Goal: Transaction & Acquisition: Purchase product/service

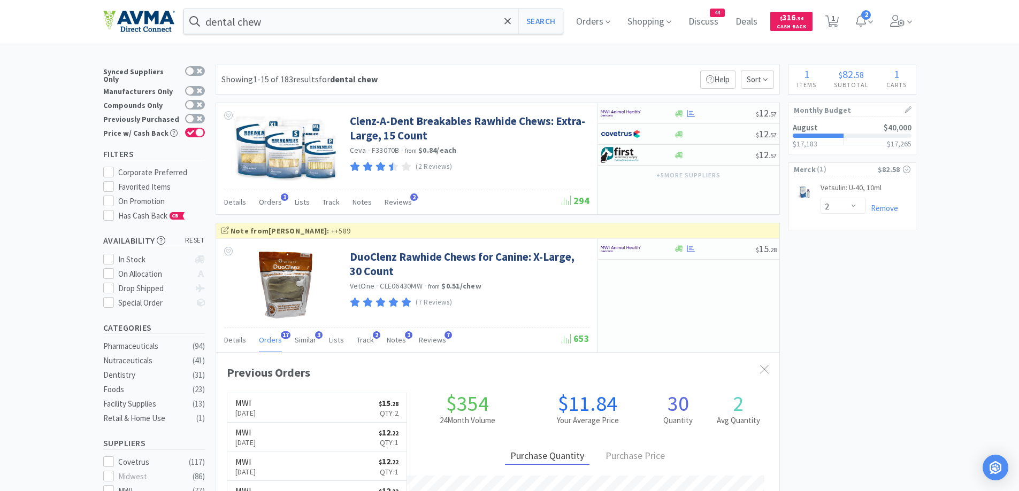
select select "2"
click at [874, 28] on span "2" at bounding box center [864, 21] width 26 height 43
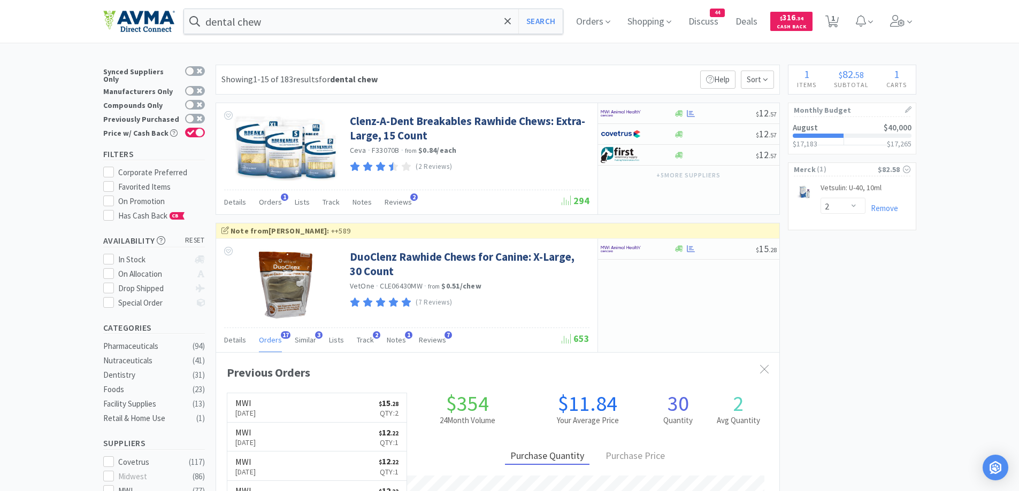
click at [598, 24] on span "Orders" at bounding box center [593, 21] width 43 height 43
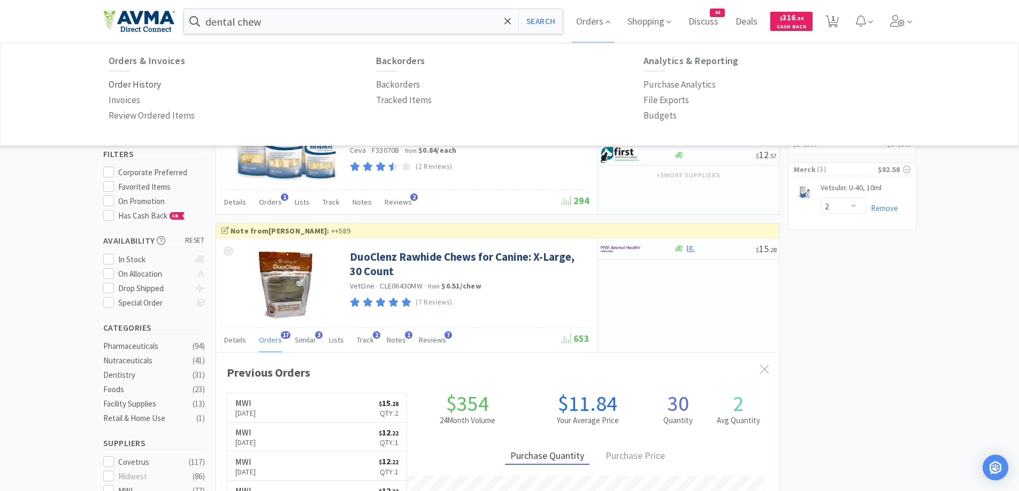
click at [143, 83] on p "Order History" at bounding box center [135, 85] width 52 height 14
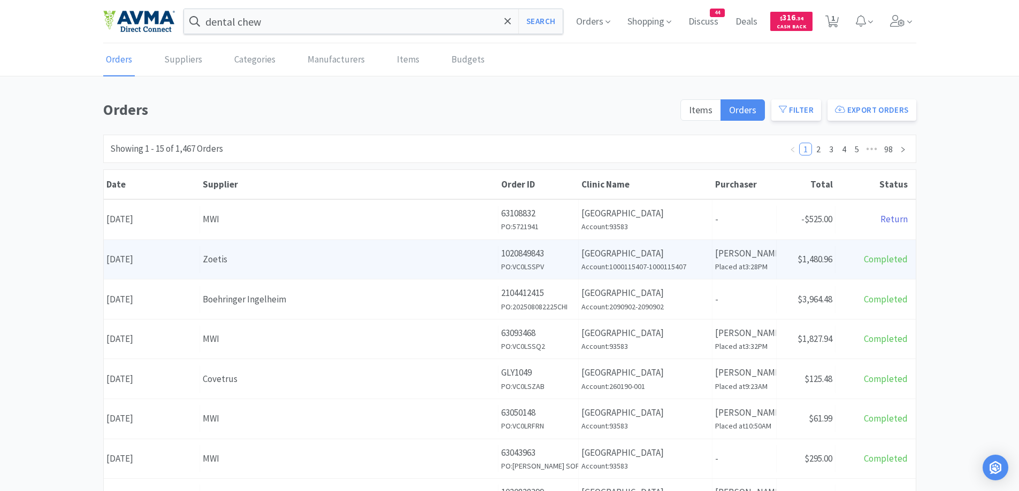
click at [475, 257] on div "Zoetis" at bounding box center [349, 259] width 292 height 14
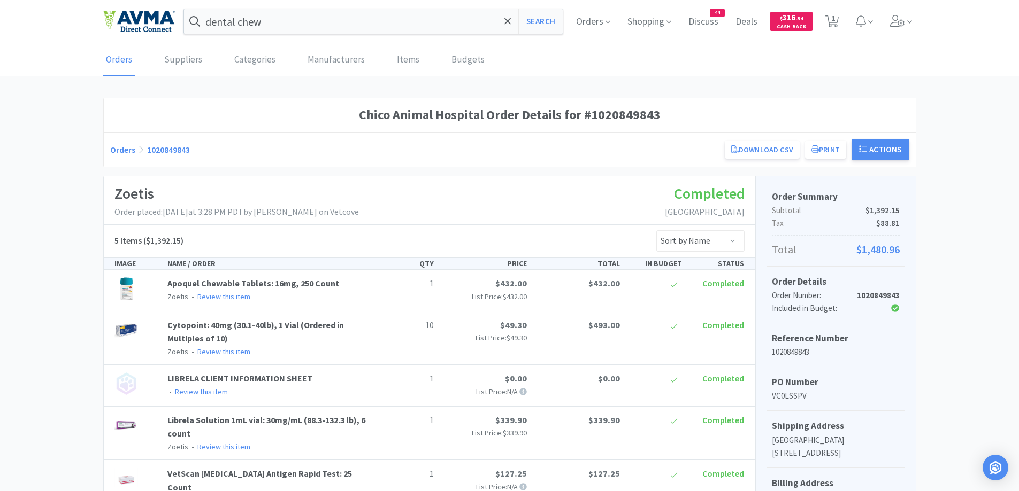
click at [954, 273] on div "Chico Animal Hospital Order Details for #1020849843 Orders 1020849843 Download …" at bounding box center [509, 417] width 1019 height 639
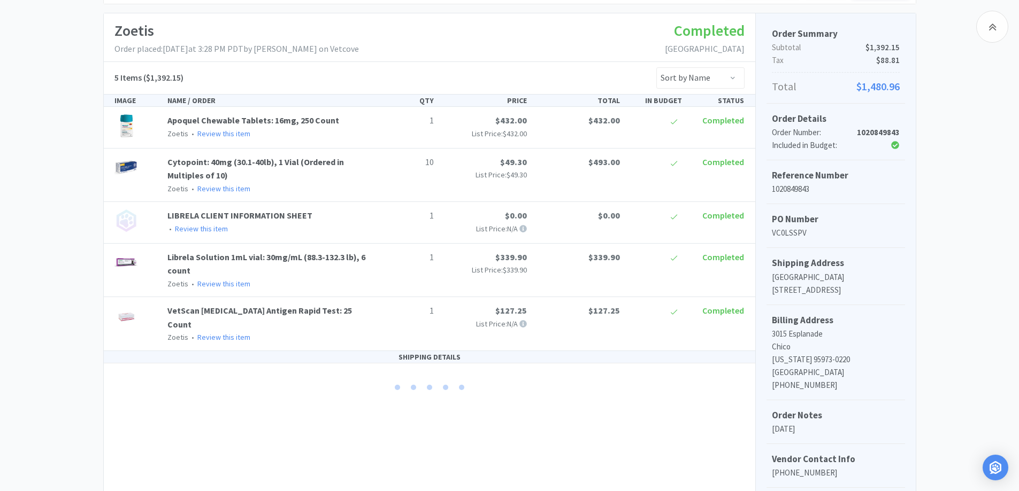
scroll to position [265, 0]
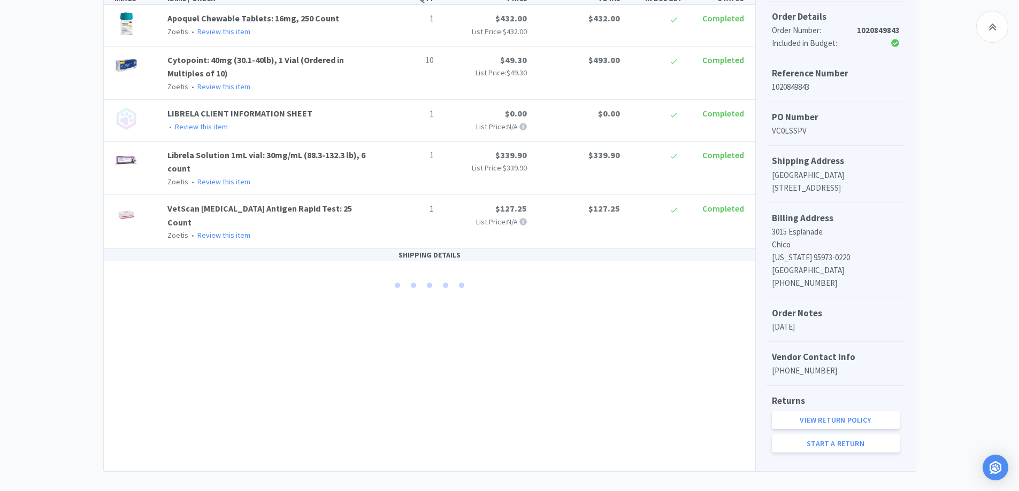
click at [34, 192] on div "Chico Animal Hospital Order Details for #1020849843 Orders 1020849843 Download …" at bounding box center [509, 152] width 1019 height 639
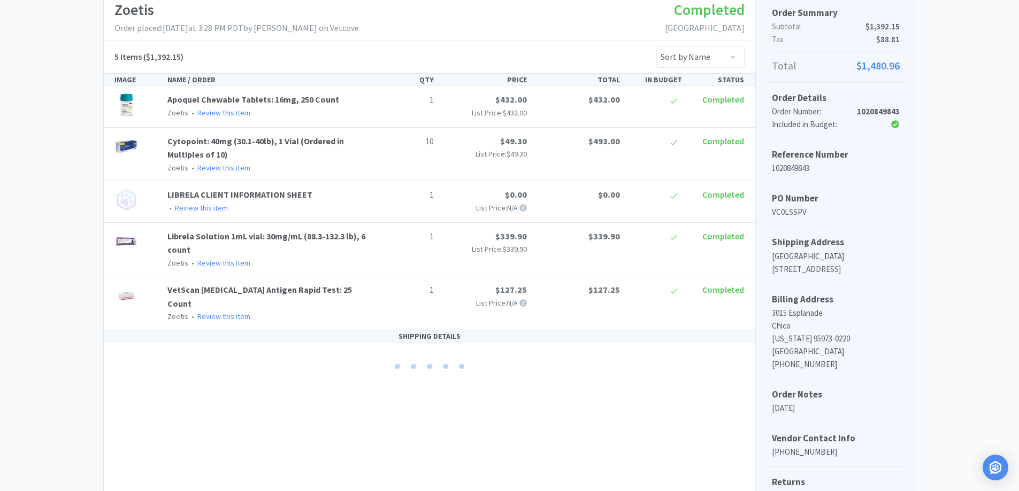
scroll to position [51, 0]
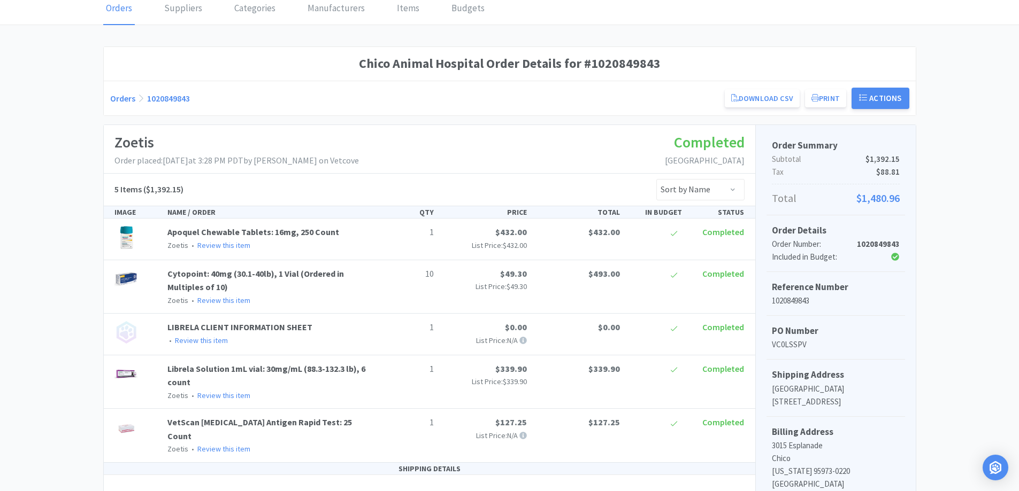
click at [57, 247] on div "Chico Animal Hospital Order Details for #1020849843 Orders 1020849843 Download …" at bounding box center [509, 366] width 1019 height 639
click at [126, 98] on link "Orders" at bounding box center [122, 98] width 25 height 11
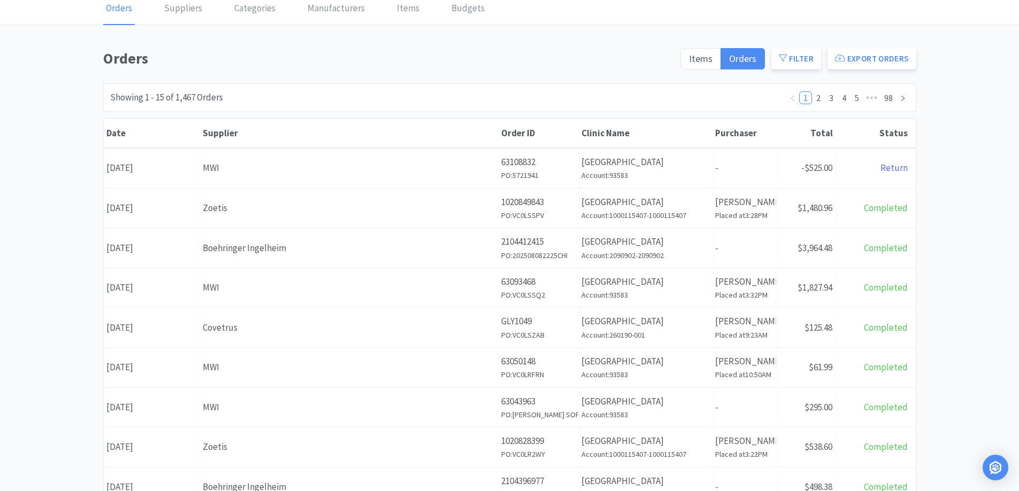
click at [963, 208] on div "Orders Items Orders Filter Export Orders Filters Filter Suppliers All Suppliers…" at bounding box center [509, 416] width 1019 height 738
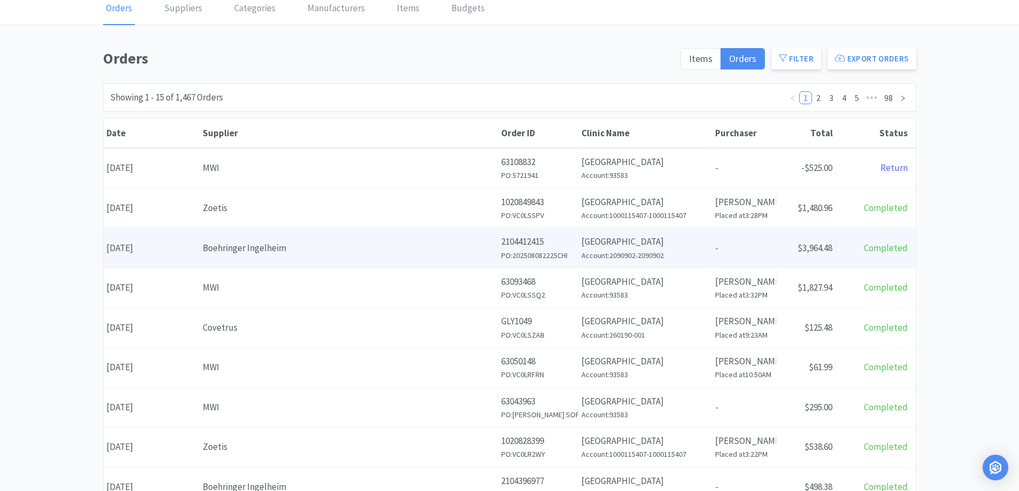
click at [443, 256] on div "Supplier Boehringer Ingelheim" at bounding box center [349, 248] width 298 height 27
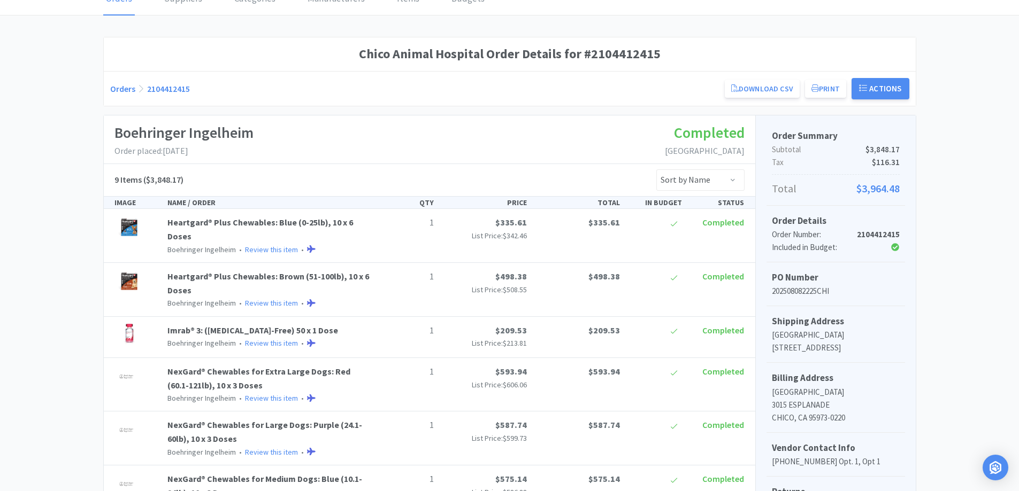
scroll to position [16, 0]
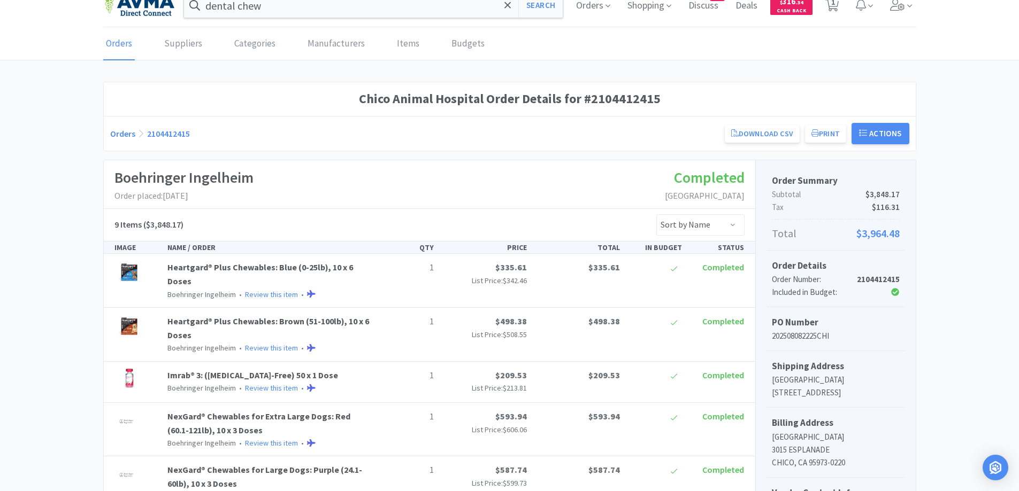
click at [115, 136] on link "Orders" at bounding box center [122, 133] width 25 height 11
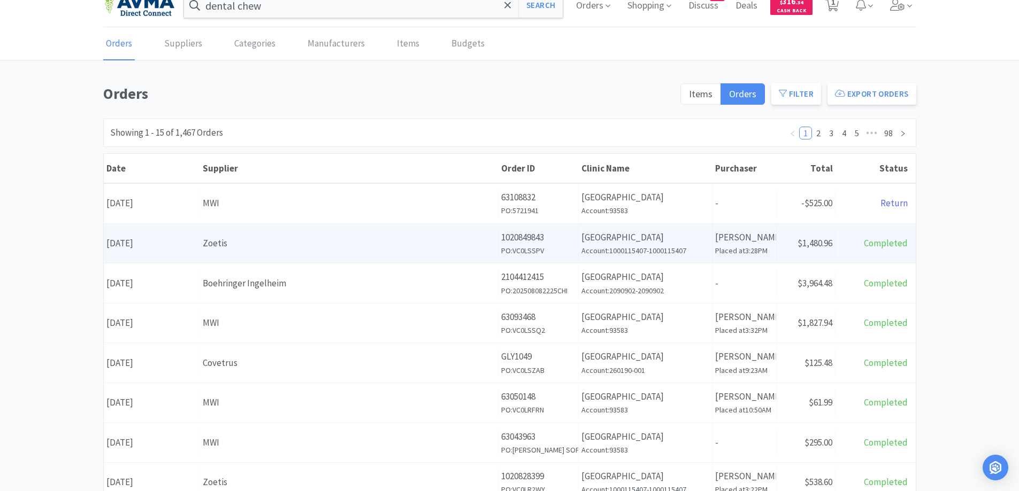
click at [348, 241] on div "Zoetis" at bounding box center [349, 243] width 292 height 14
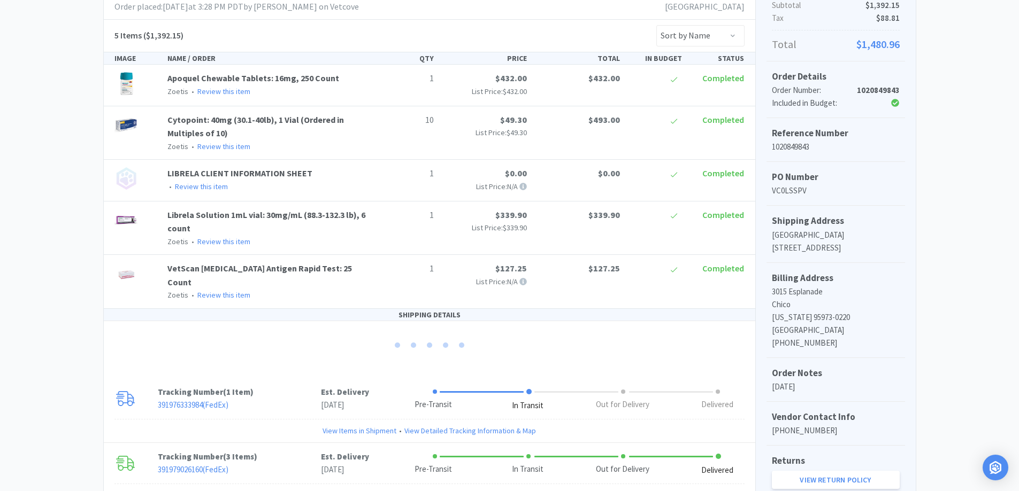
scroll to position [287, 0]
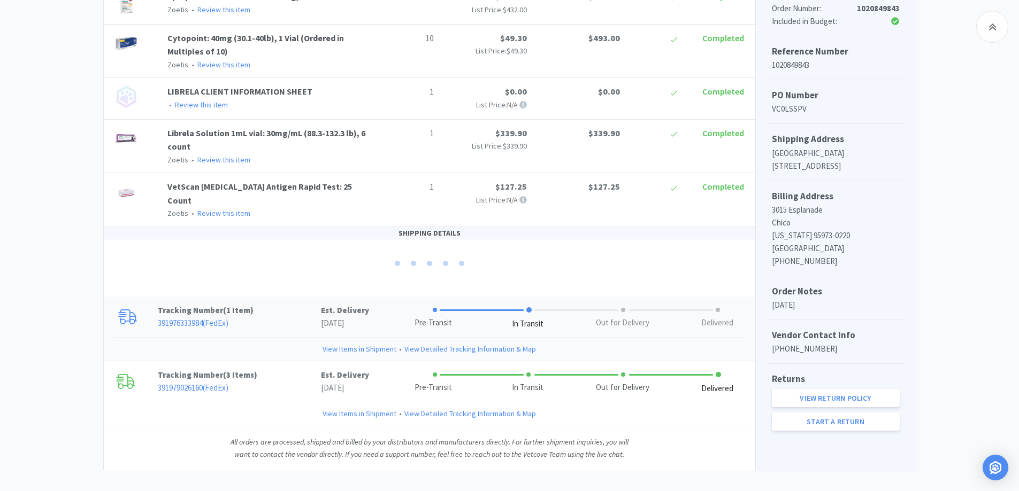
click at [263, 317] on p "391976333984 ( FedEx )" at bounding box center [239, 323] width 163 height 13
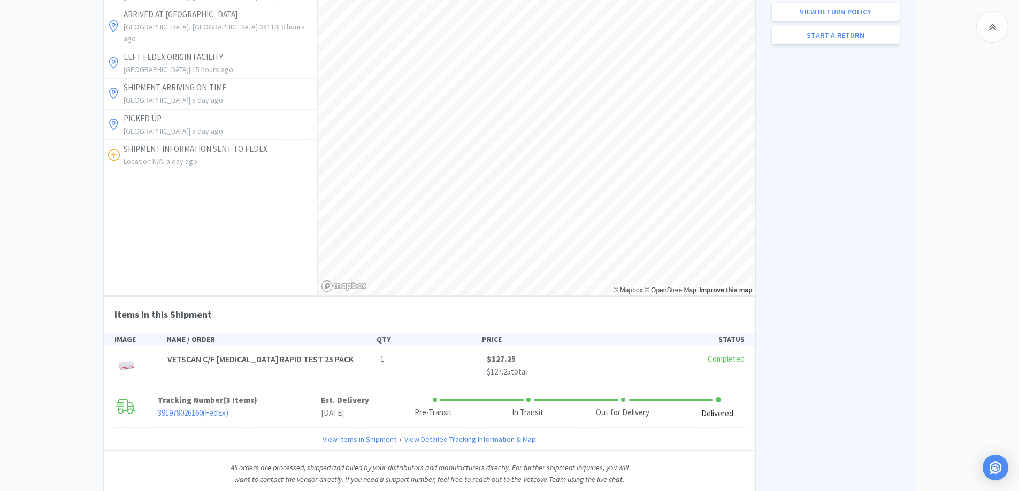
scroll to position [699, 0]
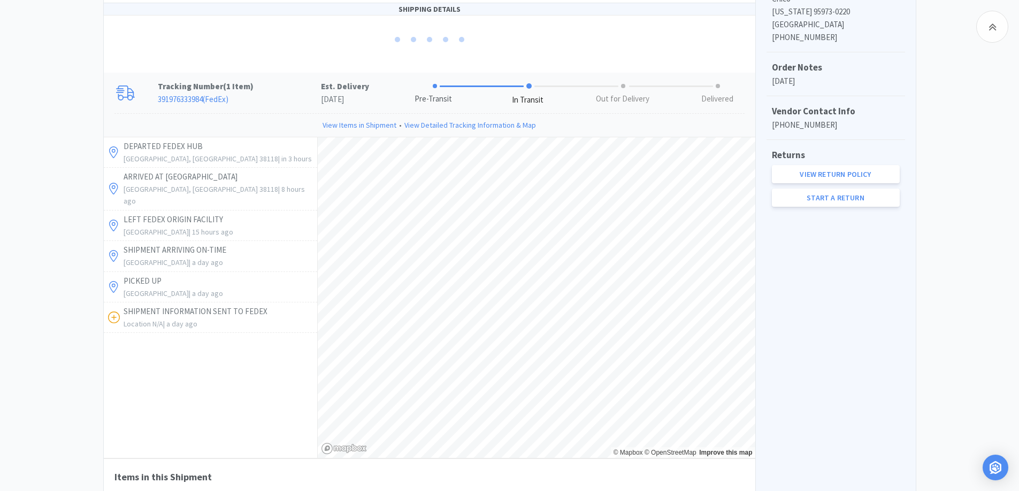
scroll to position [485, 0]
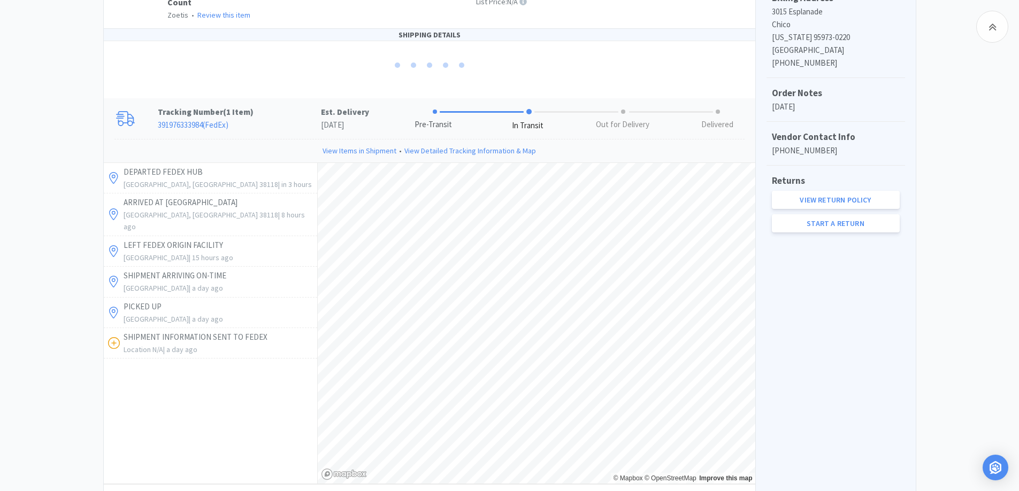
click at [931, 289] on div "Chico Animal Hospital Order Details for #1020849843 Orders 1020849843 Download …" at bounding box center [509, 148] width 1019 height 1073
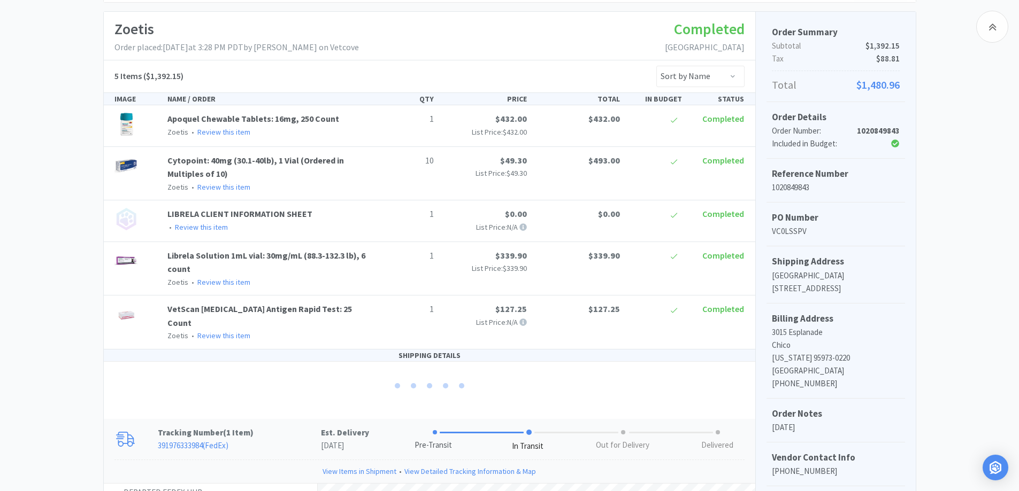
scroll to position [272, 0]
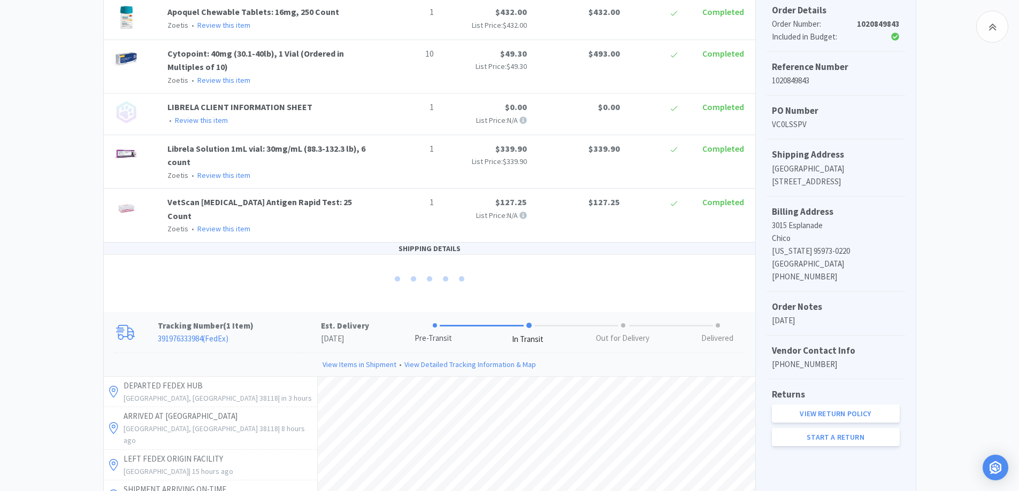
click at [48, 245] on div "Chico Animal Hospital Order Details for #1020849843 Orders 1020849843 Download …" at bounding box center [509, 362] width 1019 height 1073
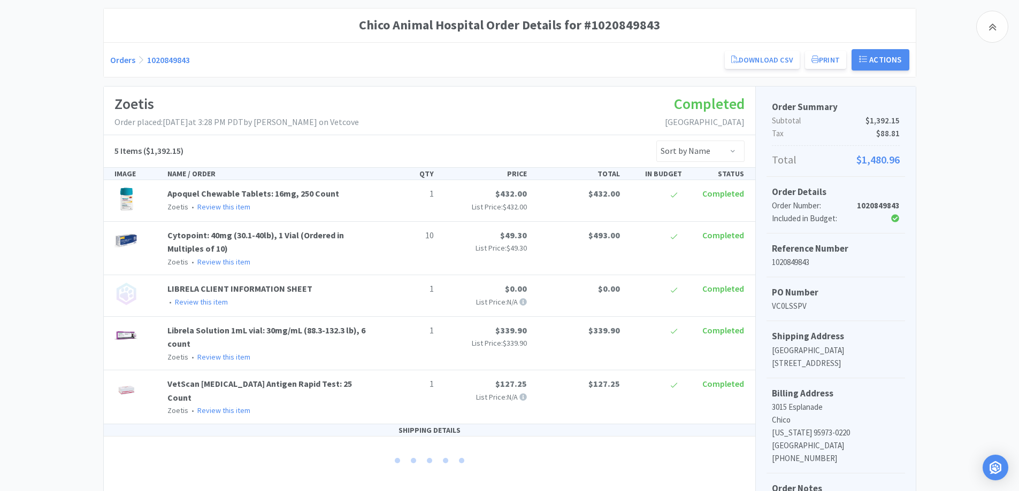
scroll to position [0, 0]
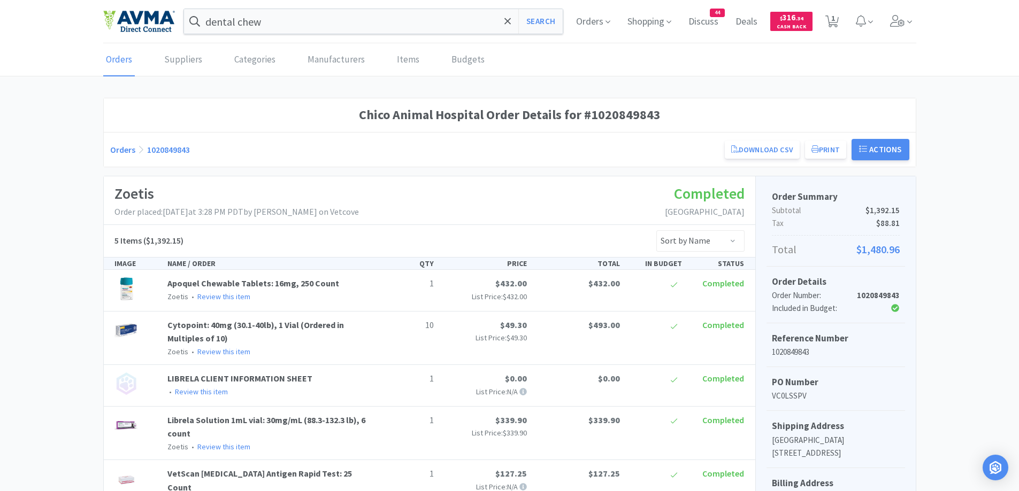
drag, startPoint x: 128, startPoint y: 148, endPoint x: 55, endPoint y: 109, distance: 82.8
click at [128, 149] on link "Orders" at bounding box center [122, 149] width 25 height 11
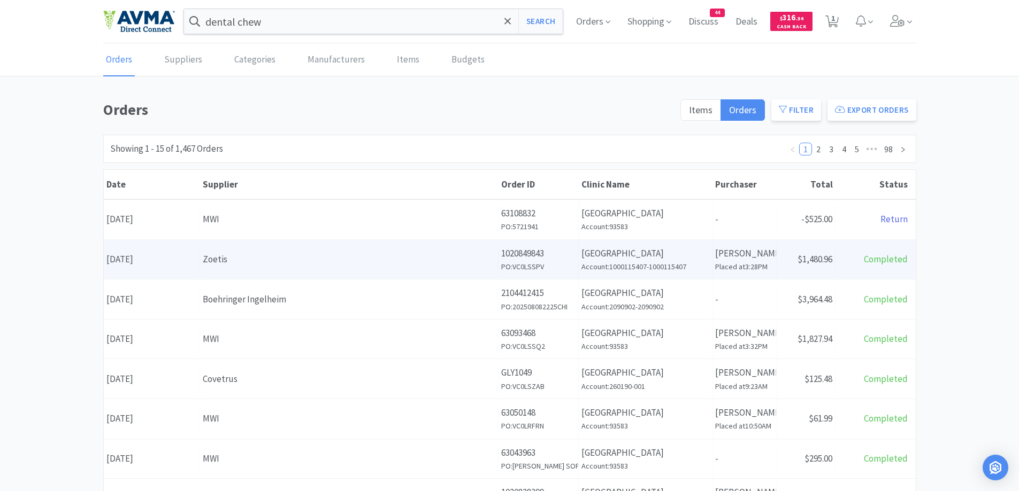
click at [325, 257] on div "Zoetis" at bounding box center [349, 259] width 292 height 14
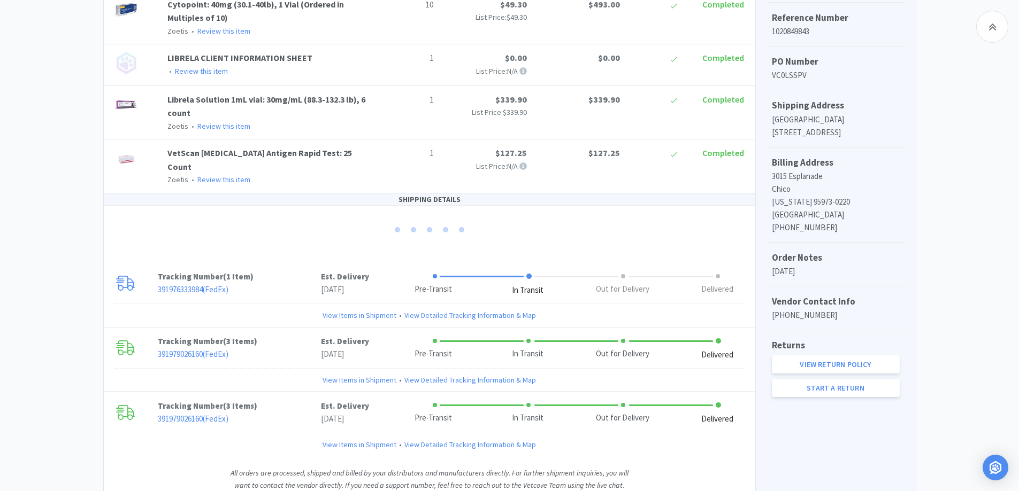
scroll to position [352, 0]
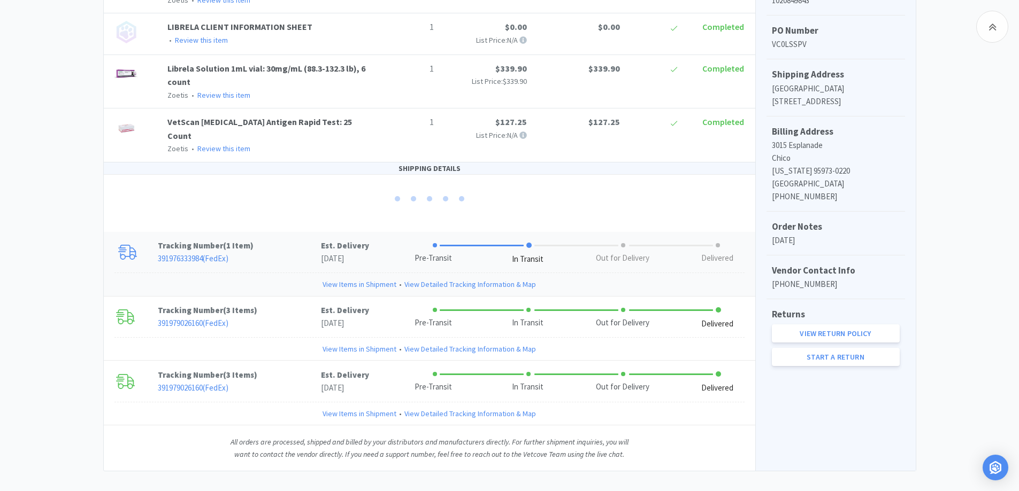
click at [300, 252] on p "391976333984 ( FedEx )" at bounding box center [239, 258] width 163 height 13
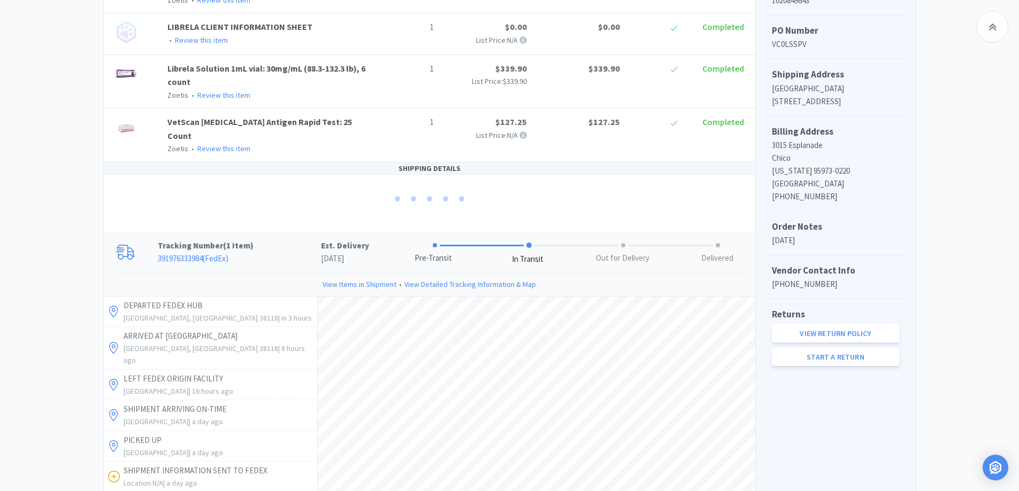
click at [36, 146] on div "Chico Animal Hospital Order Details for #1020849843 Orders 1020849843 Download …" at bounding box center [509, 315] width 1019 height 1138
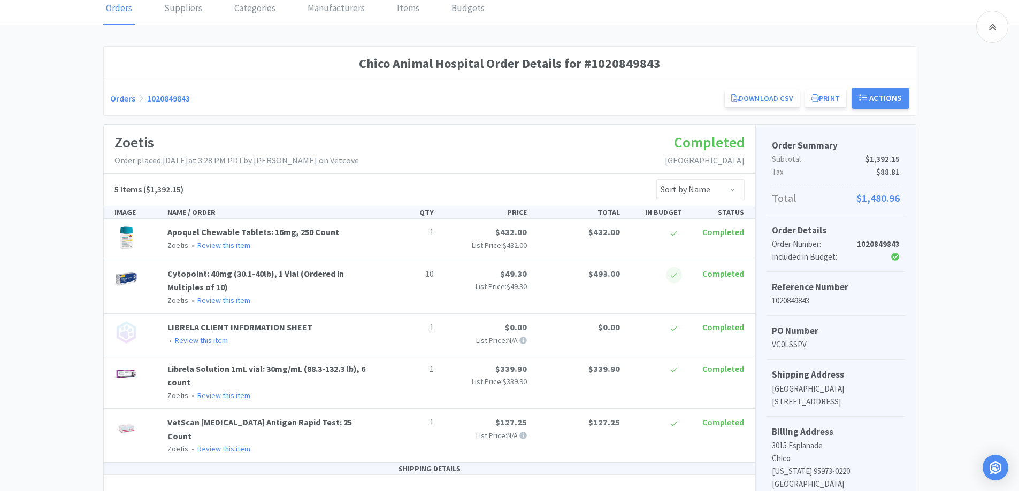
scroll to position [0, 0]
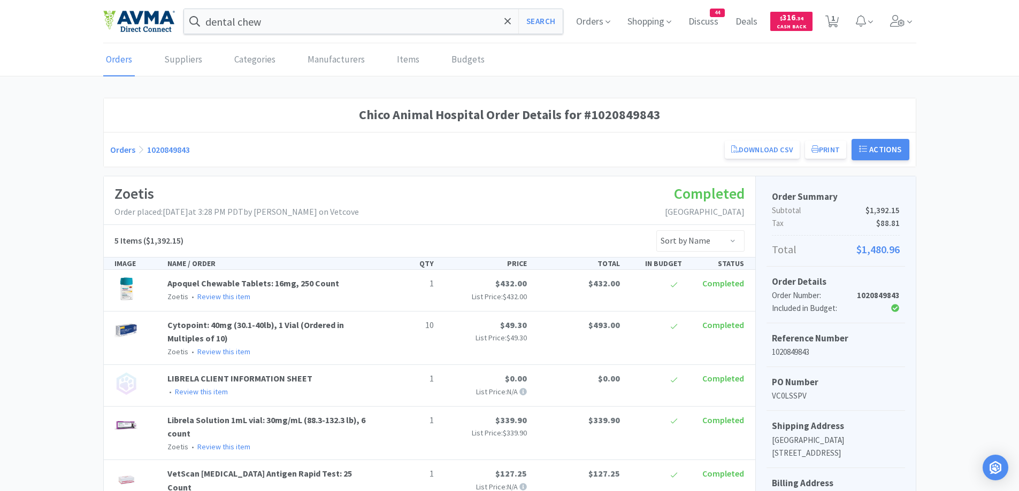
click at [130, 148] on link "Orders" at bounding box center [122, 149] width 25 height 11
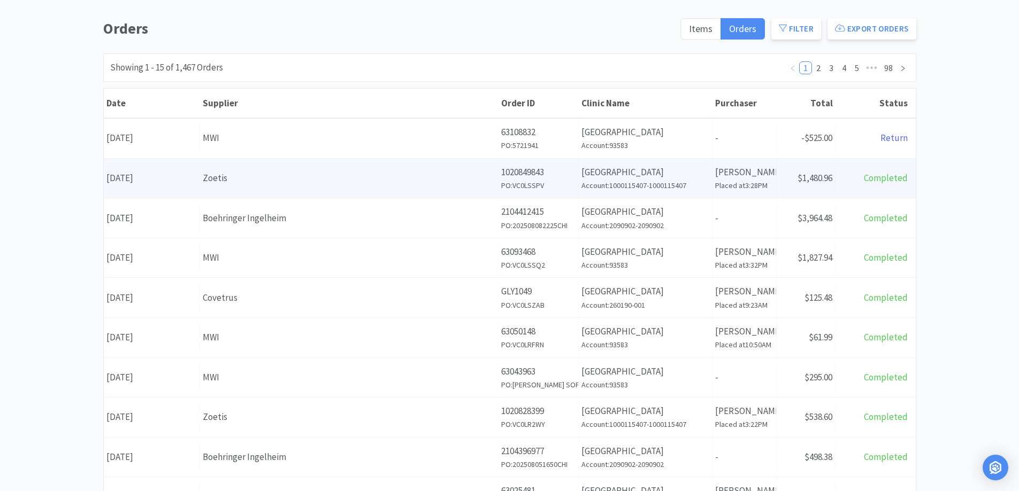
scroll to position [107, 0]
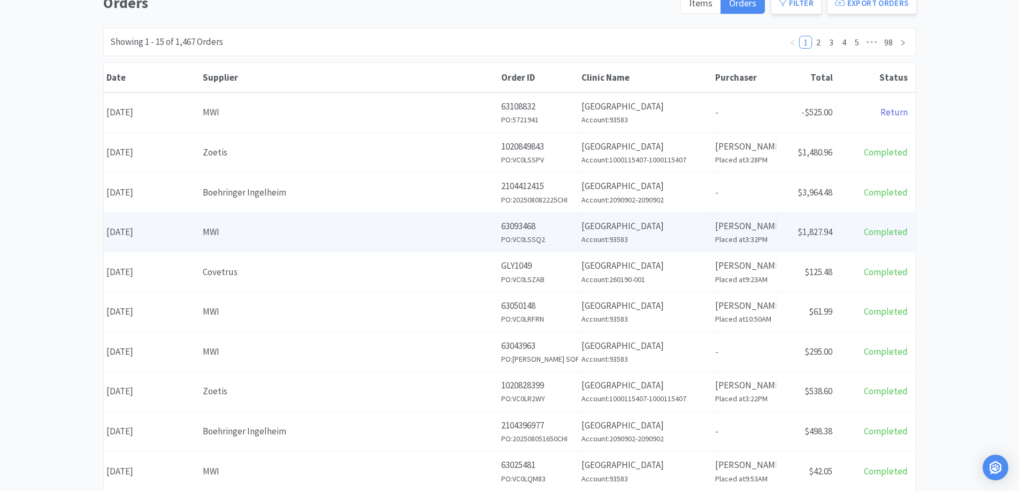
click at [412, 218] on div "Date [DATE] Supplier MWI Order ID 63093468 PO: VC0LSSQ2 Clinic Name [GEOGRAPHIC…" at bounding box center [510, 233] width 812 height 40
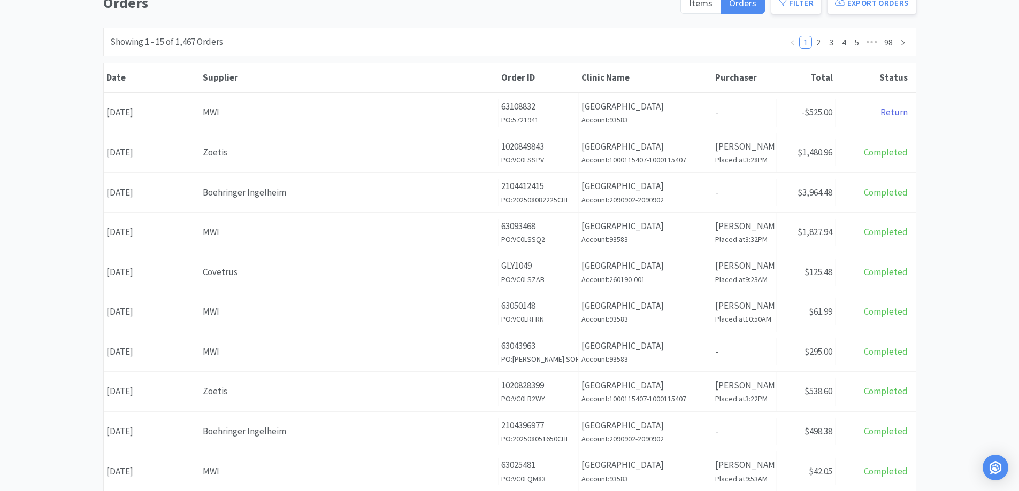
drag, startPoint x: 357, startPoint y: 242, endPoint x: 470, endPoint y: 190, distance: 125.4
click at [357, 243] on div "Supplier MWI" at bounding box center [349, 232] width 298 height 27
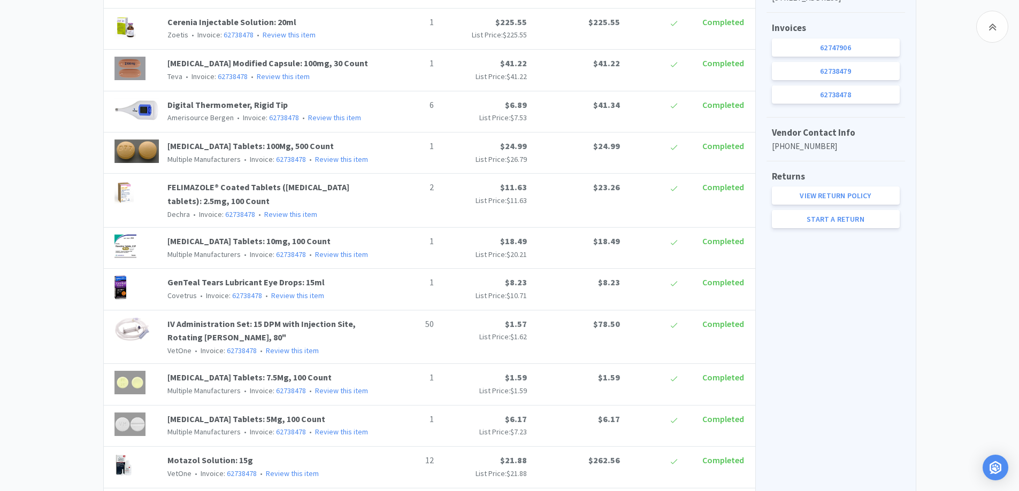
scroll to position [459, 0]
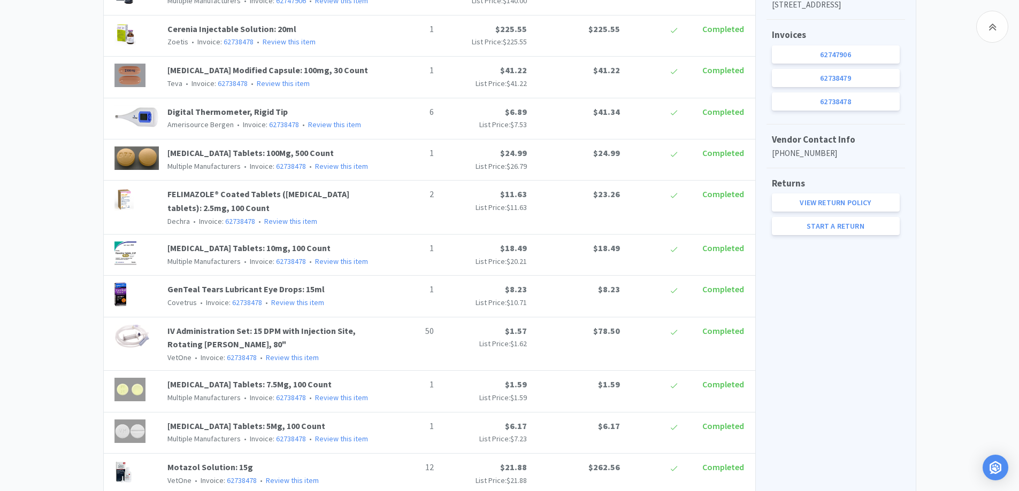
click at [93, 174] on div "Chico Animal Hospital Order Details for #63093468 Orders 63093468 Download CSV …" at bounding box center [509, 477] width 1019 height 1676
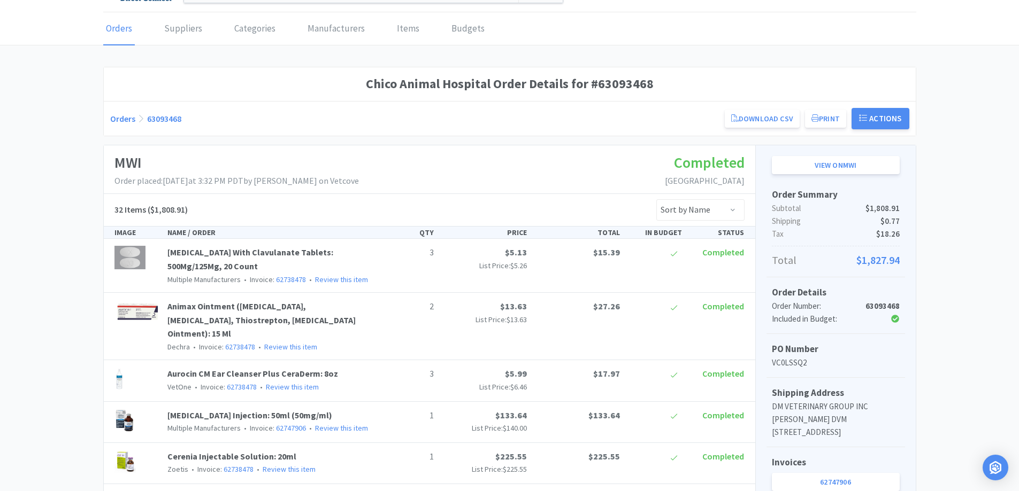
scroll to position [0, 0]
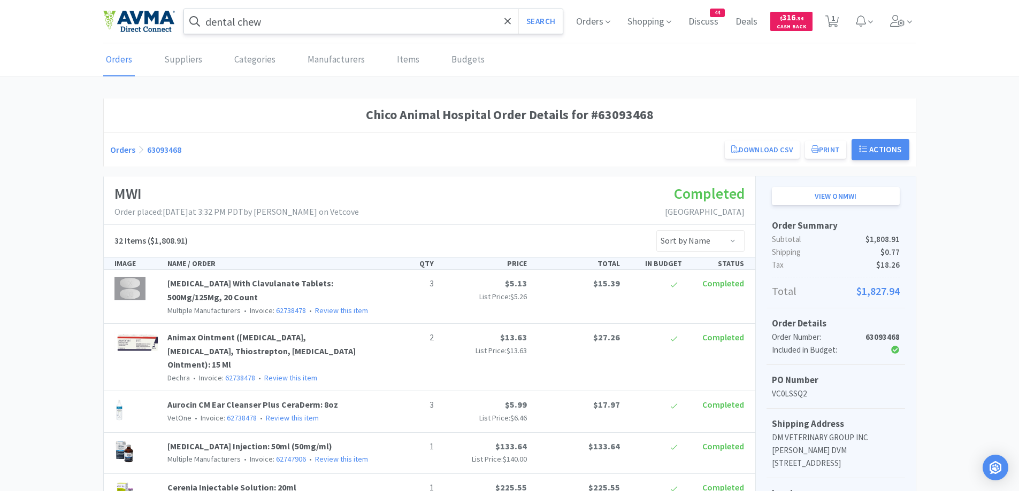
click at [359, 27] on input "dental chew" at bounding box center [373, 21] width 379 height 25
click at [83, 198] on div at bounding box center [509, 245] width 1019 height 491
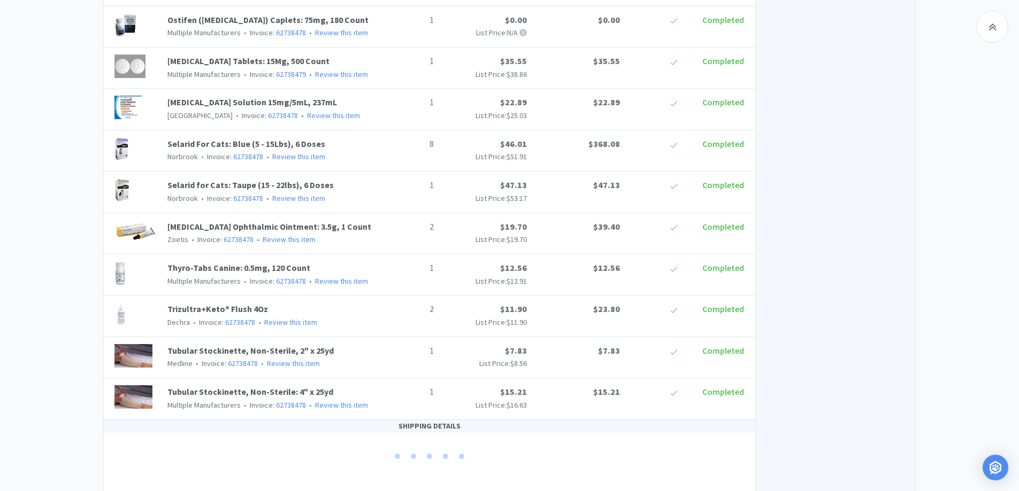
scroll to position [1314, 0]
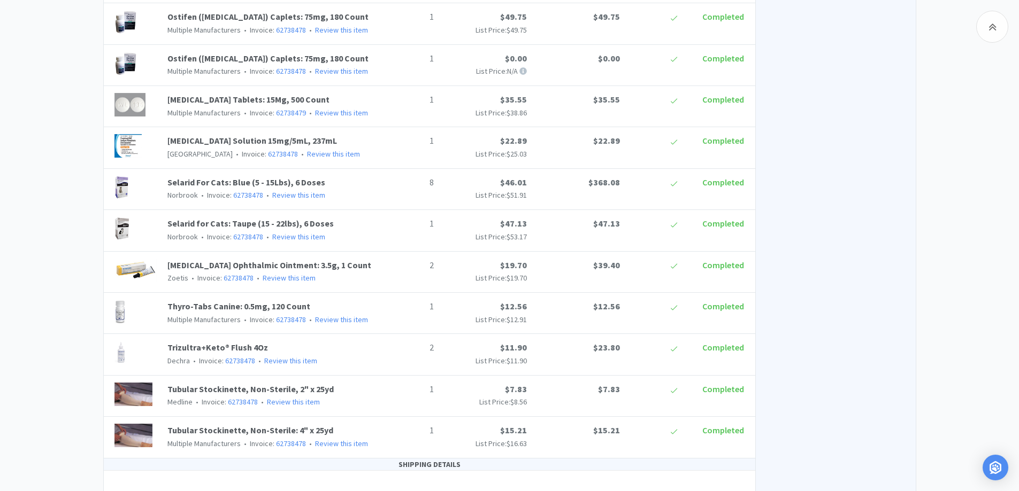
scroll to position [1100, 0]
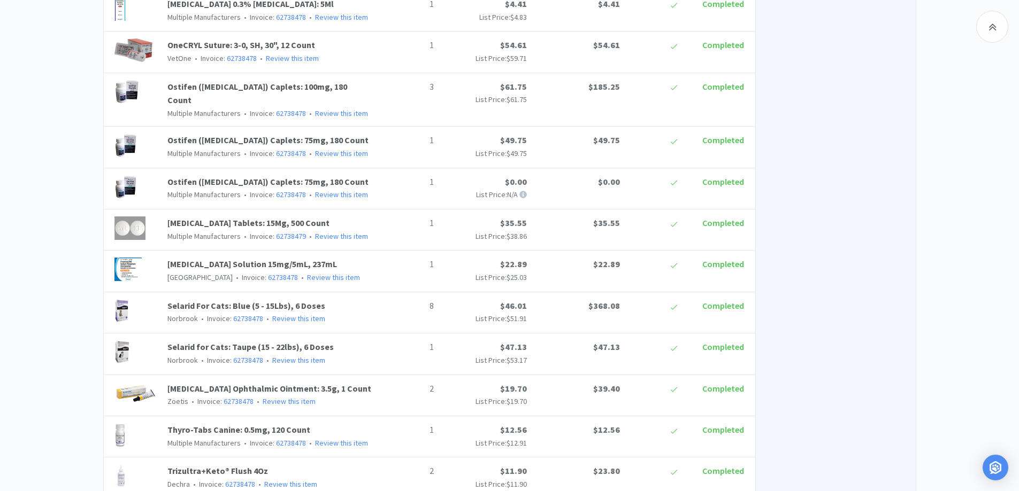
click at [226, 218] on link "[MEDICAL_DATA] Tablets: 15Mg, 500 Count" at bounding box center [248, 223] width 162 height 11
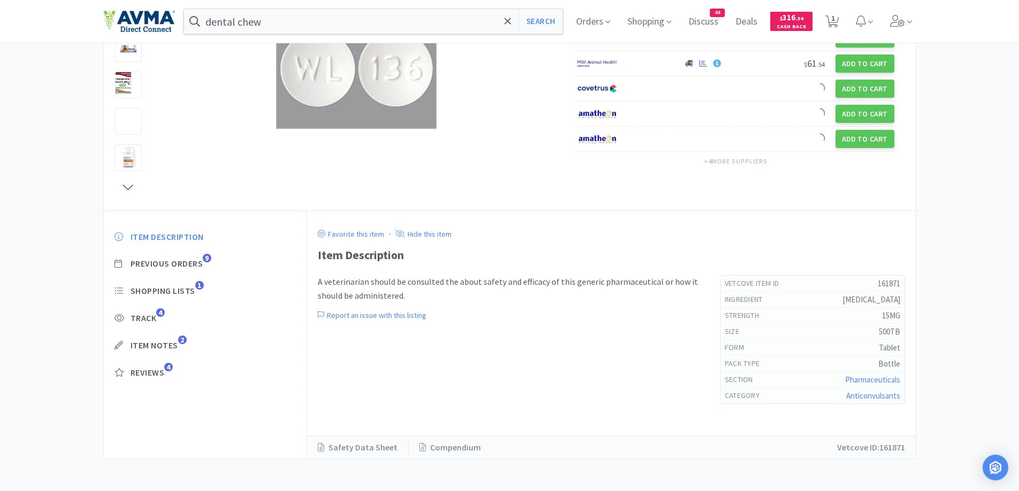
scroll to position [61, 0]
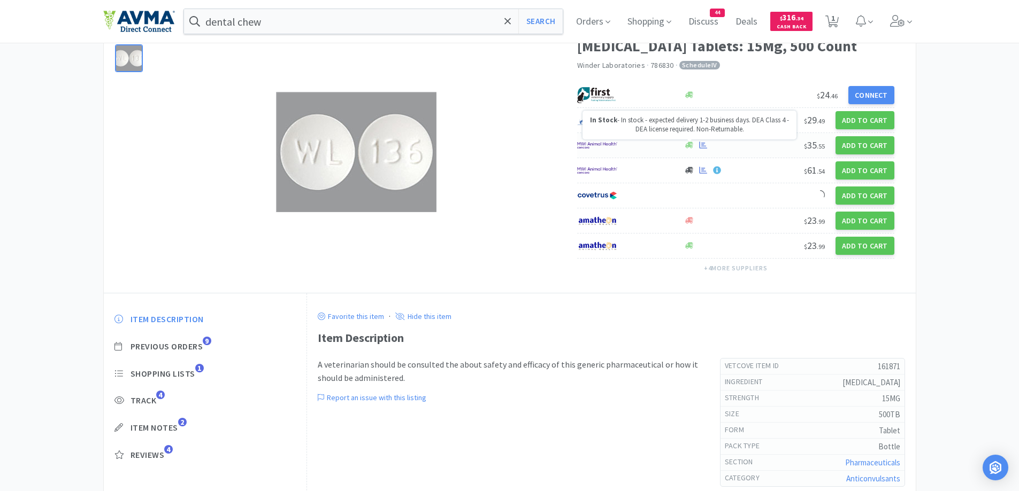
click at [691, 148] on icon at bounding box center [689, 145] width 8 height 6
select select "1"
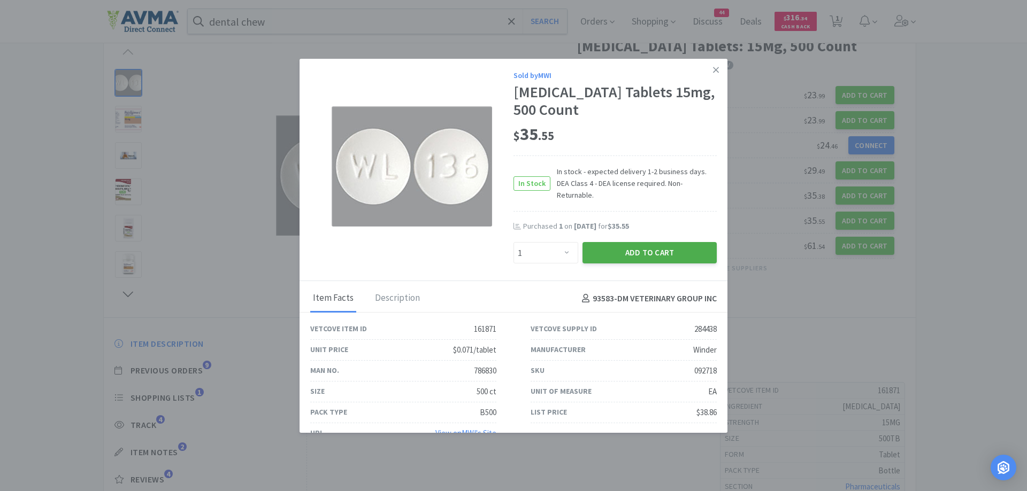
click at [608, 242] on button "Add to Cart" at bounding box center [649, 252] width 134 height 21
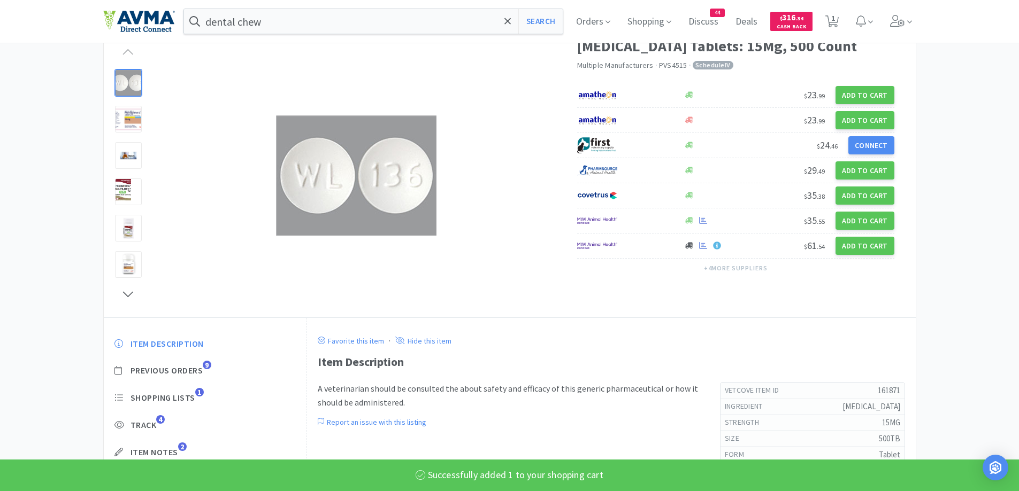
scroll to position [0, 0]
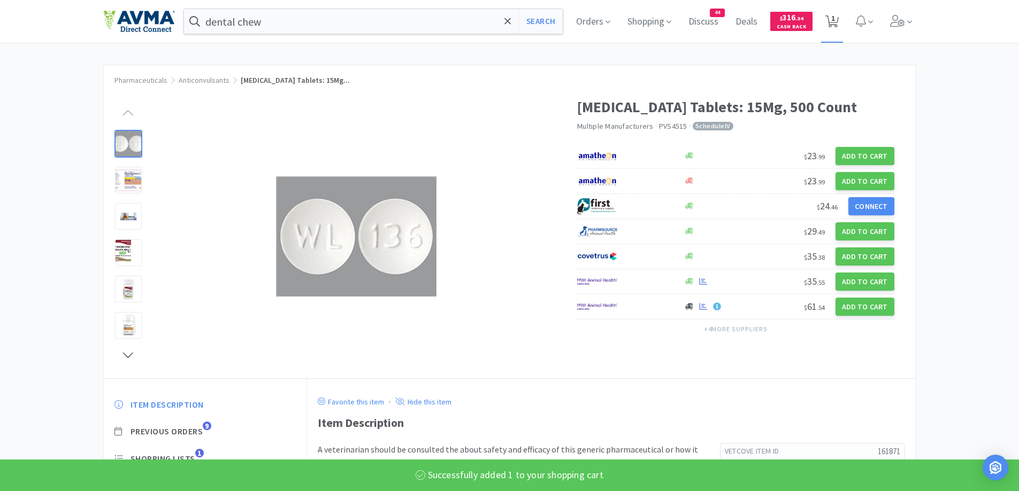
click at [843, 17] on span "1" at bounding box center [832, 21] width 22 height 43
select select "2"
select select "1"
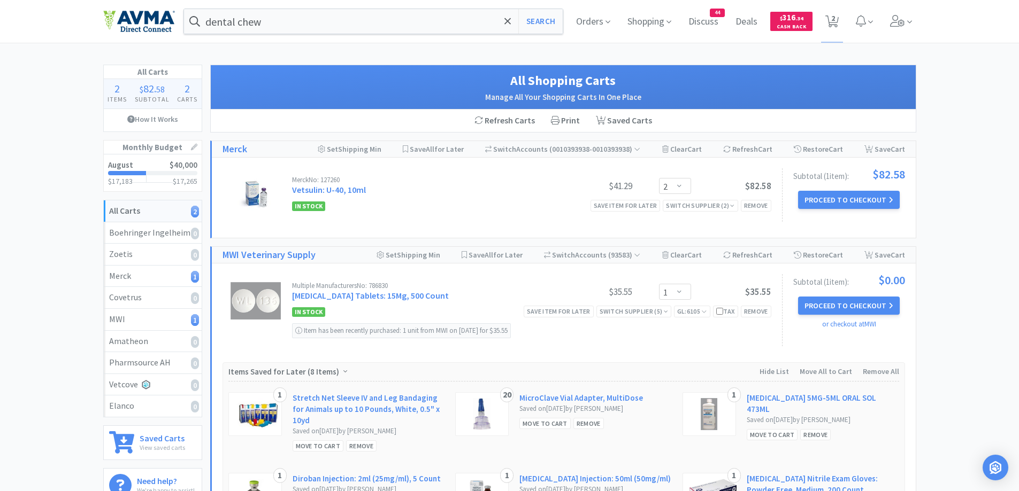
click at [956, 152] on div "All Carts 2 Items $ 82 . 58 Subtotal 2 Carts How It Works Monthly Budget August…" at bounding box center [509, 343] width 1019 height 557
click at [759, 310] on div "Remove" at bounding box center [755, 311] width 30 height 11
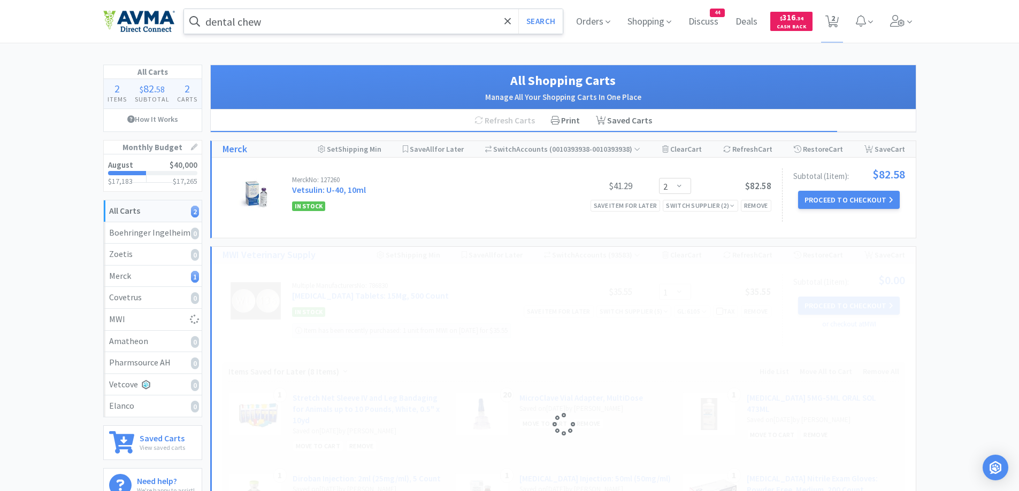
click at [253, 22] on input "dental chew" at bounding box center [373, 21] width 379 height 25
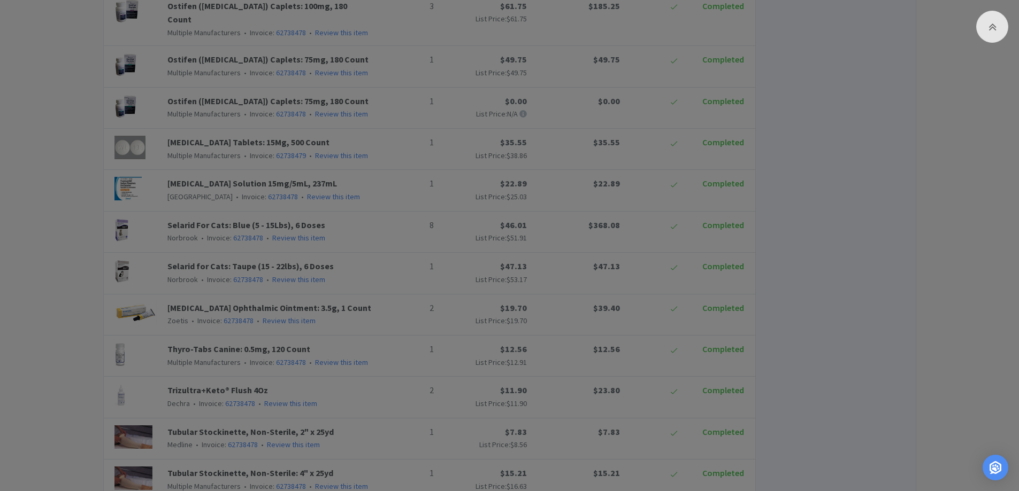
scroll to position [1207, 0]
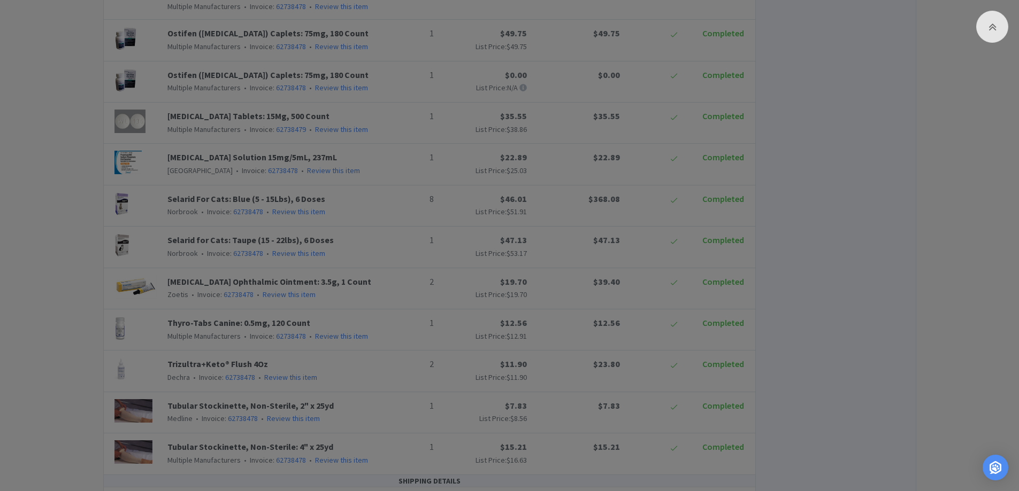
type input "pred"
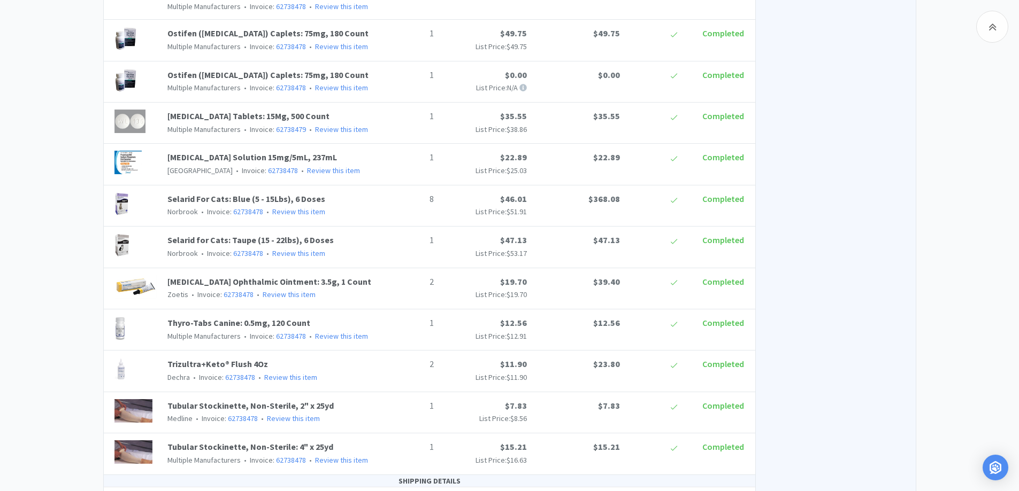
click at [54, 187] on div at bounding box center [509, 245] width 1019 height 491
click at [190, 152] on link "[MEDICAL_DATA] Solution 15mg/5mL, 237mL" at bounding box center [251, 157] width 169 height 11
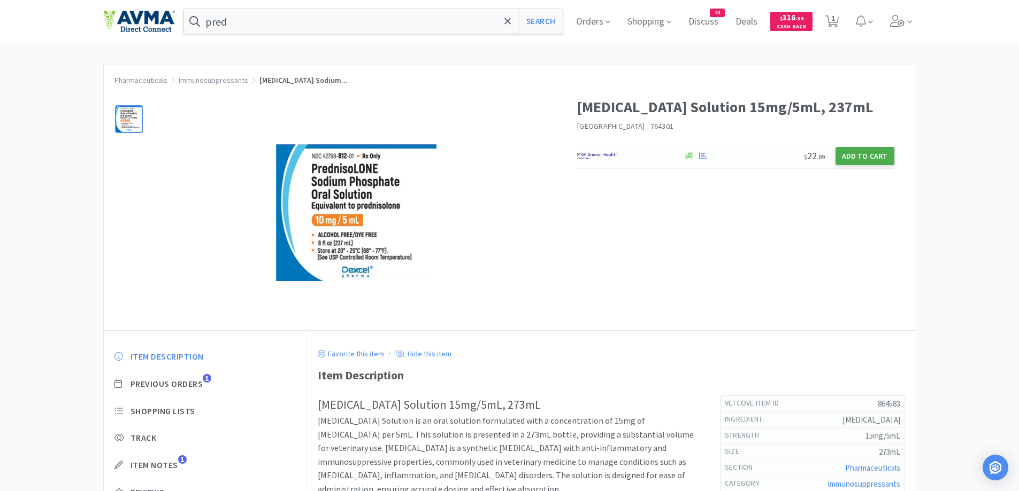
click at [866, 165] on button "Add to Cart" at bounding box center [864, 156] width 59 height 18
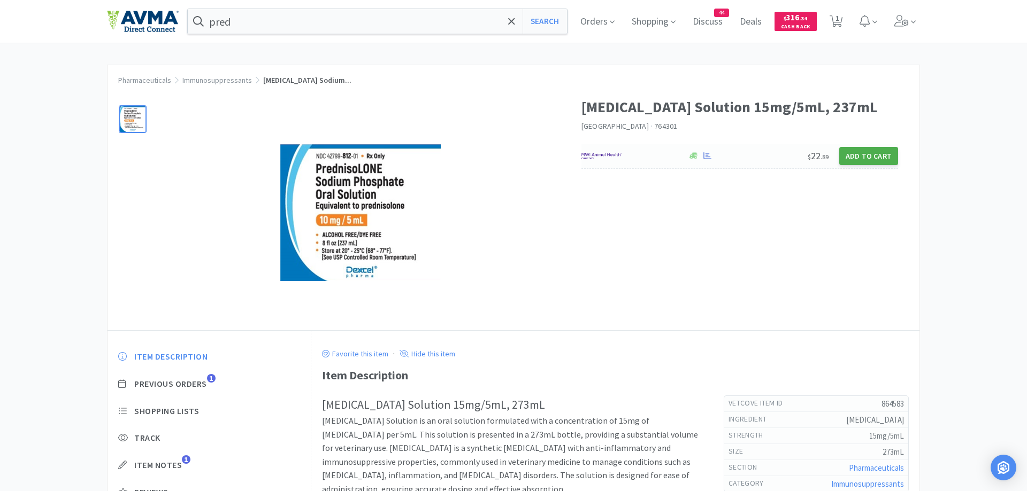
select select "1"
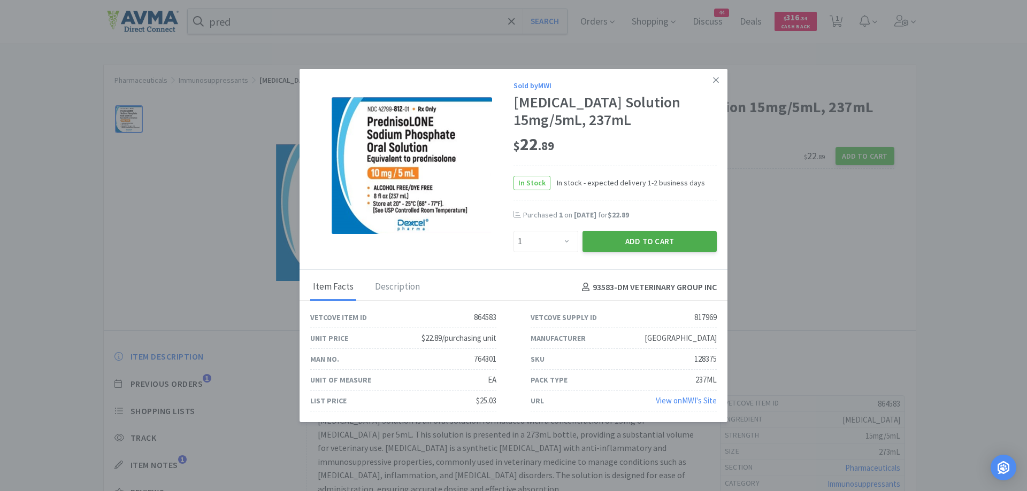
click at [647, 252] on button "Add to Cart" at bounding box center [649, 241] width 134 height 21
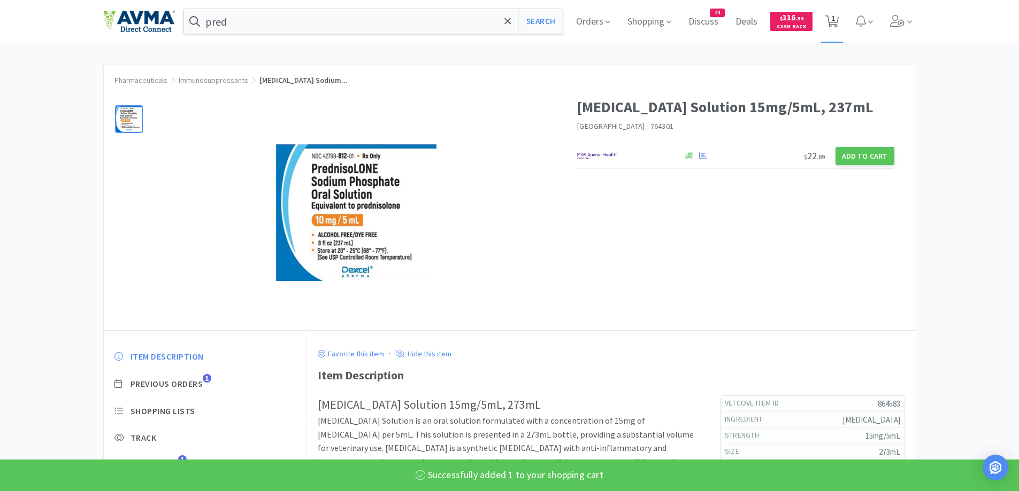
click at [832, 27] on span "1" at bounding box center [831, 21] width 13 height 15
select select "2"
select select "1"
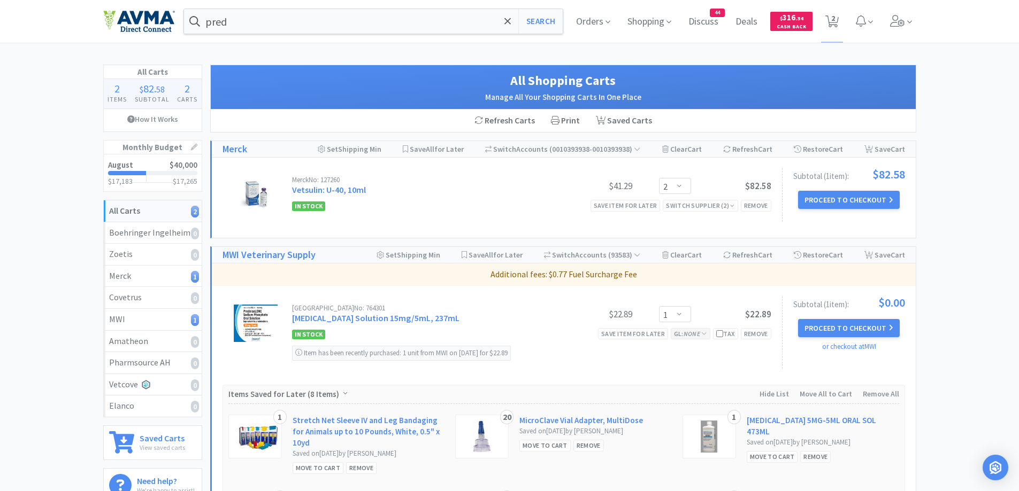
click at [691, 337] on icon "None" at bounding box center [691, 334] width 17 height 8
click at [691, 378] on select "Select a GL Code... [CREDIT_CARD_NUMBER] 7805 6600 6500 6001 6801 6025 6099 640…" at bounding box center [711, 379] width 98 height 21
select select "6105"
click at [662, 369] on select "Select a GL Code... [CREDIT_CARD_NUMBER] 7805 6600 6500 6001 6801 6025 6099 640…" at bounding box center [711, 379] width 98 height 21
click at [698, 396] on button "Update GL Code" at bounding box center [711, 405] width 98 height 18
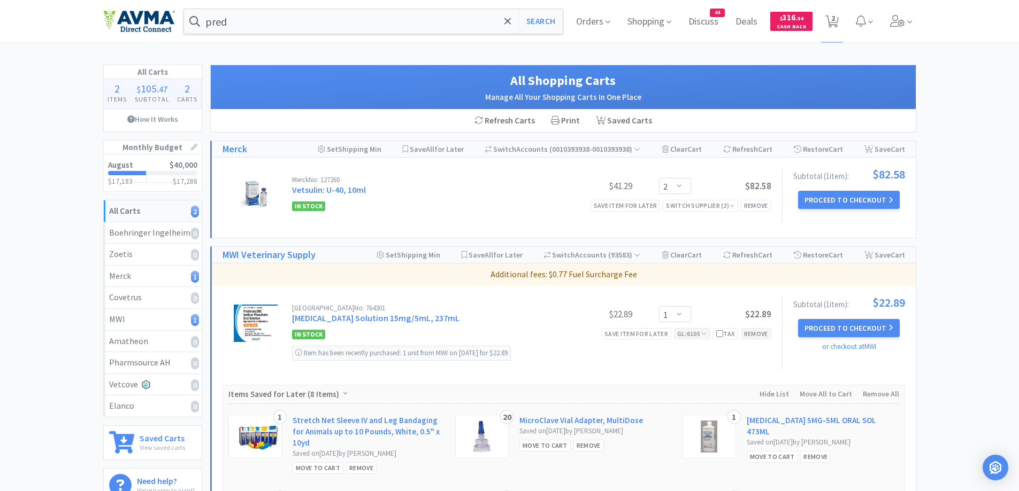
click at [761, 337] on div "Remove" at bounding box center [755, 333] width 30 height 11
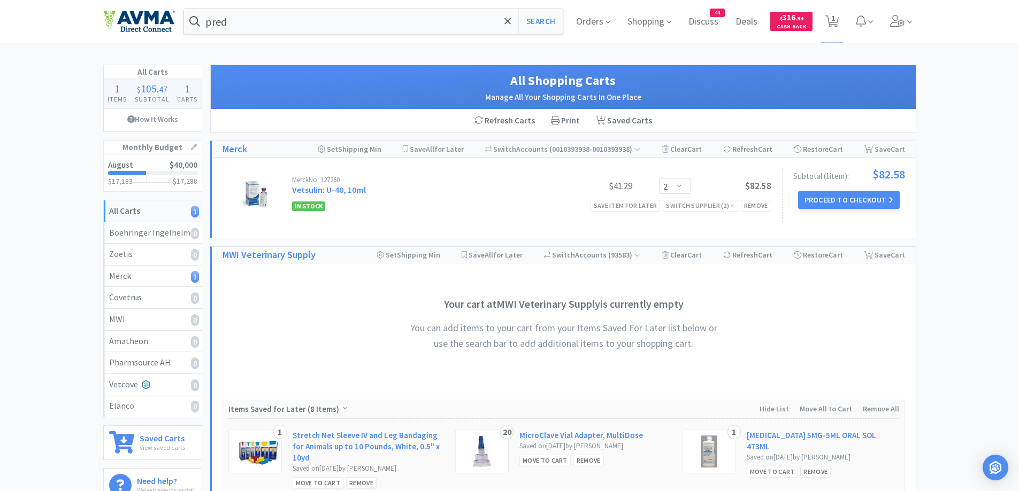
drag, startPoint x: 80, startPoint y: 197, endPoint x: 111, endPoint y: 207, distance: 33.1
click at [80, 197] on div "All Carts 1 Items $ 105 . 47 Subtotal 1 Carts How It Works Monthly Budget Augus…" at bounding box center [509, 371] width 1019 height 612
click at [991, 252] on div "All Carts 1 Items $ 105 . 47 Subtotal 1 Carts How It Works Monthly Budget Augus…" at bounding box center [509, 371] width 1019 height 612
click at [293, 20] on input "pred" at bounding box center [373, 21] width 379 height 25
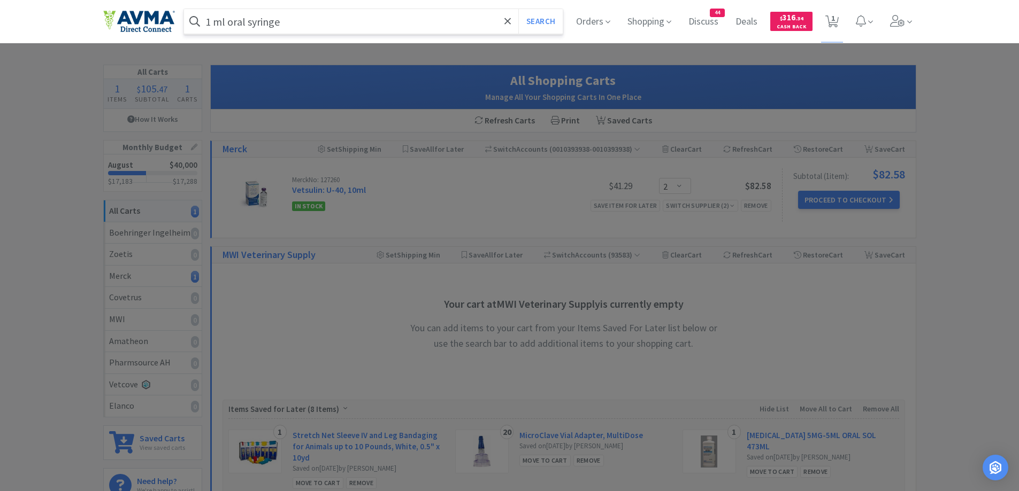
type input "1 ml oral syringe"
click at [518, 9] on button "Search" at bounding box center [540, 21] width 44 height 25
select select "2"
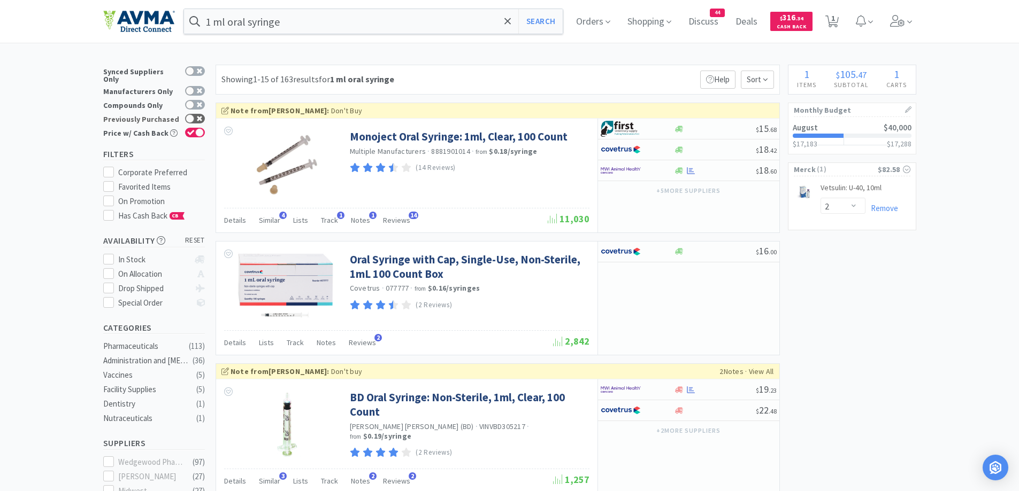
click at [197, 114] on div at bounding box center [195, 119] width 20 height 10
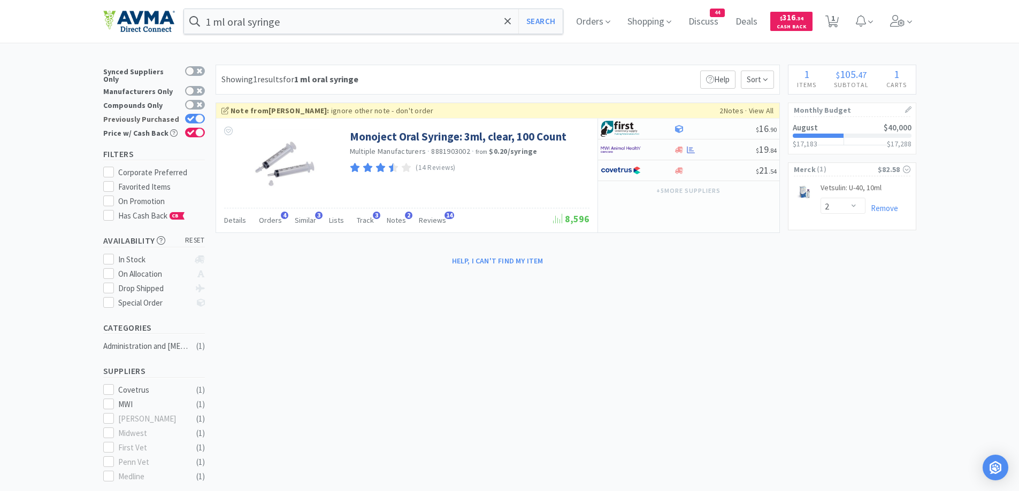
click at [197, 114] on div at bounding box center [199, 118] width 9 height 9
checkbox input "false"
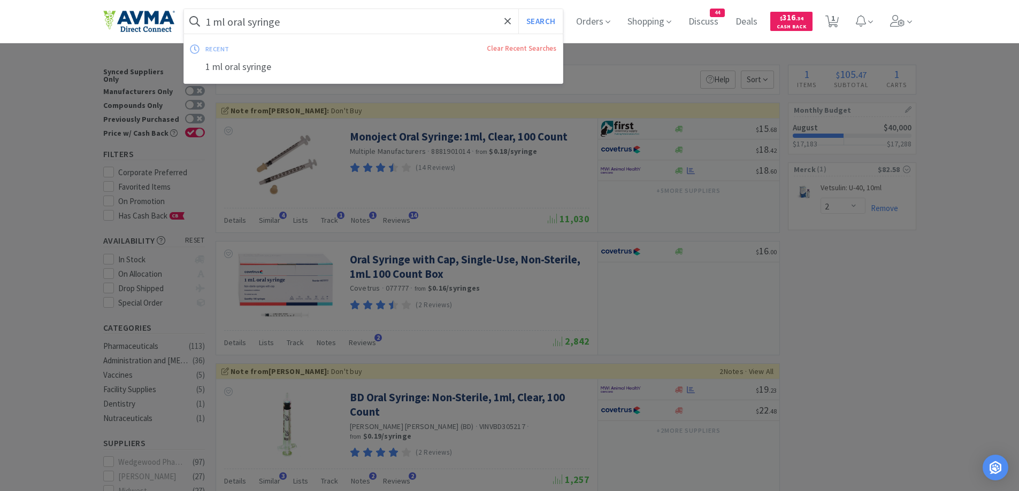
click at [250, 24] on input "1 ml oral syringe" at bounding box center [373, 21] width 379 height 25
click at [248, 21] on input "1 ml oral syringe" at bounding box center [373, 21] width 379 height 25
click at [250, 21] on input "1 ml oral syringe" at bounding box center [373, 21] width 379 height 25
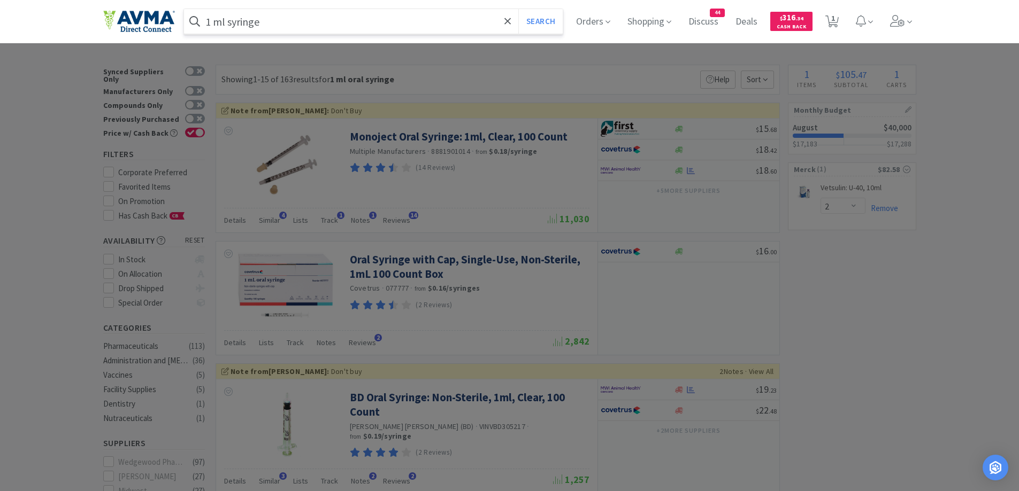
type input "1 ml syringe"
click at [518, 9] on button "Search" at bounding box center [540, 21] width 44 height 25
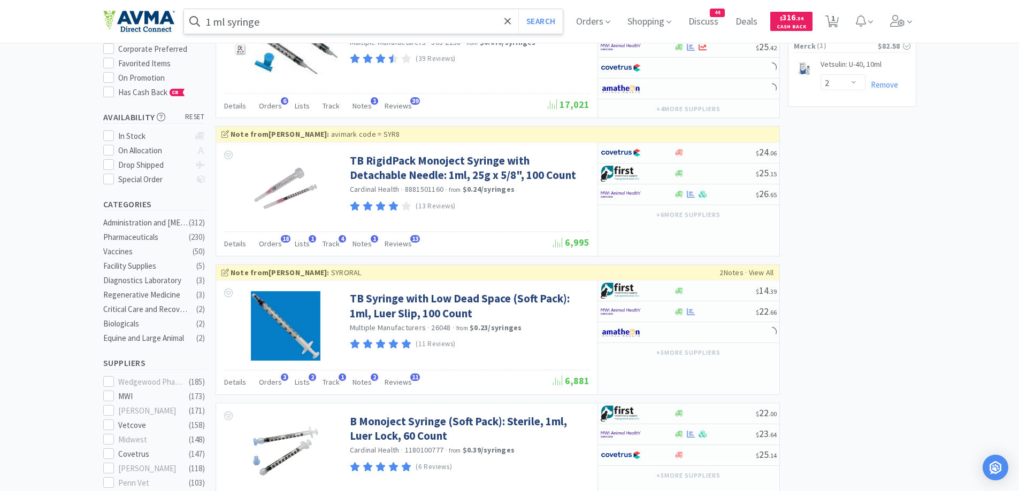
scroll to position [321, 0]
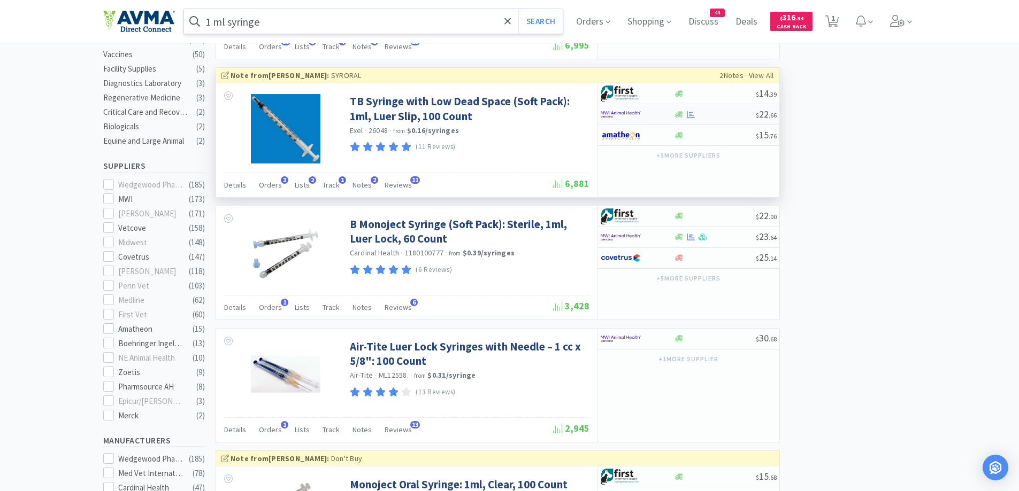
click at [665, 114] on div at bounding box center [636, 114] width 73 height 18
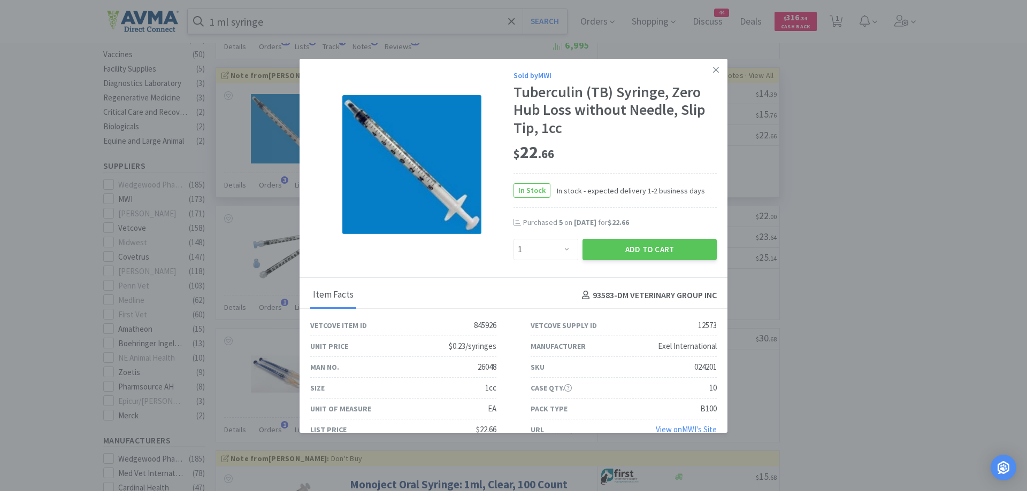
click at [663, 181] on div "In Stock In stock - expected delivery 1-2 business days" at bounding box center [614, 190] width 203 height 35
click at [559, 250] on select "Enter Quantity 1 2 3 4 5 6 7 8 9 10 11 12 13 14 15 16 17 18 19 20 Enter Quantity" at bounding box center [545, 249] width 65 height 21
select select "3"
click at [513, 239] on select "Enter Quantity 1 2 3 4 5 6 7 8 9 10 11 12 13 14 15 16 17 18 19 20 Enter Quantity" at bounding box center [545, 249] width 65 height 21
click at [634, 242] on button "Add to Cart" at bounding box center [649, 249] width 134 height 21
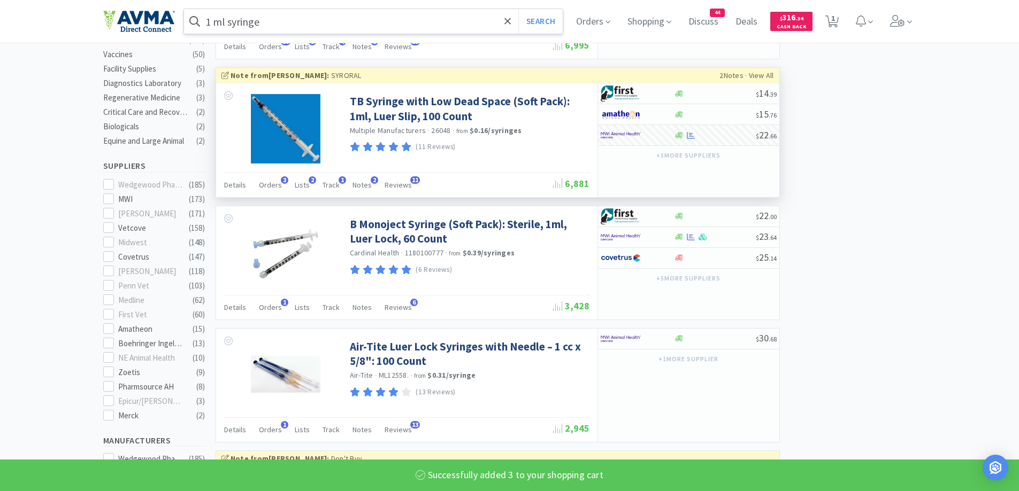
select select "3"
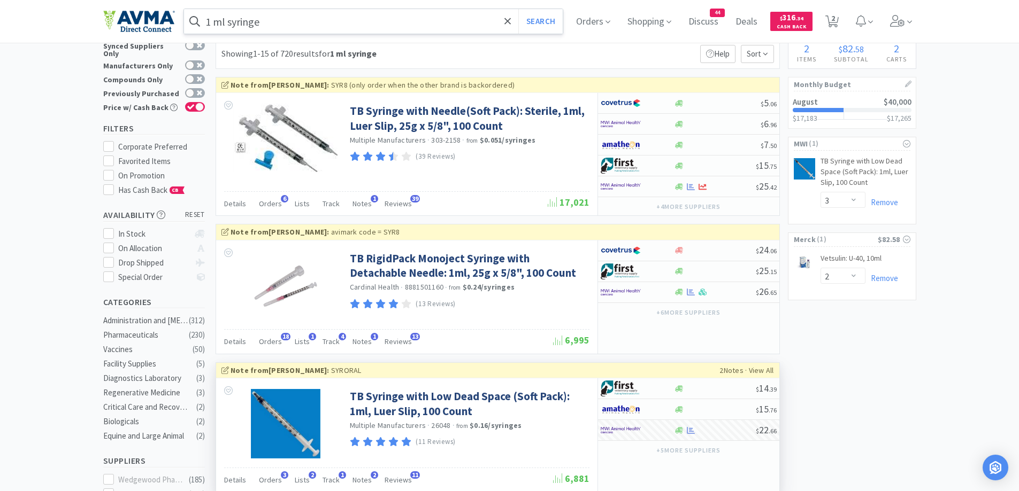
scroll to position [0, 0]
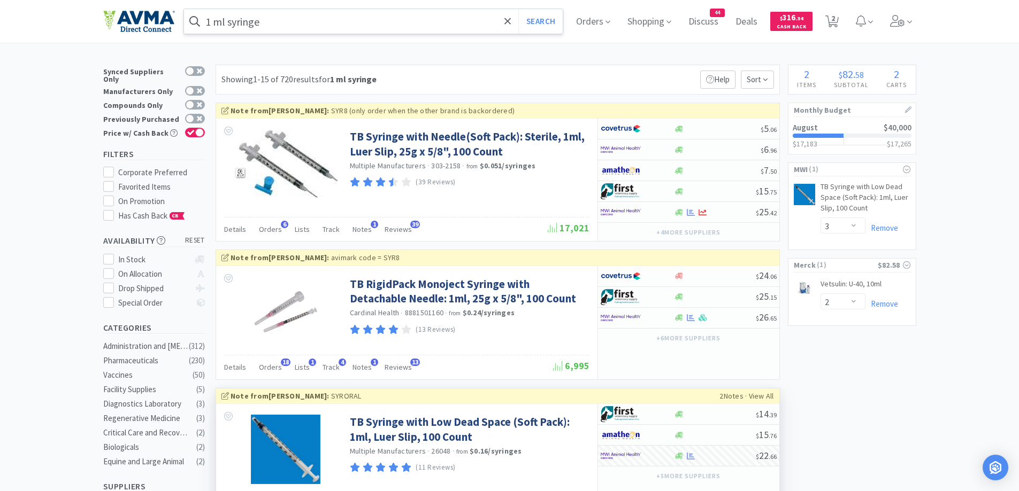
drag, startPoint x: 967, startPoint y: 142, endPoint x: 958, endPoint y: 141, distance: 9.1
click at [834, 21] on icon at bounding box center [831, 22] width 13 height 12
select select "2"
select select "3"
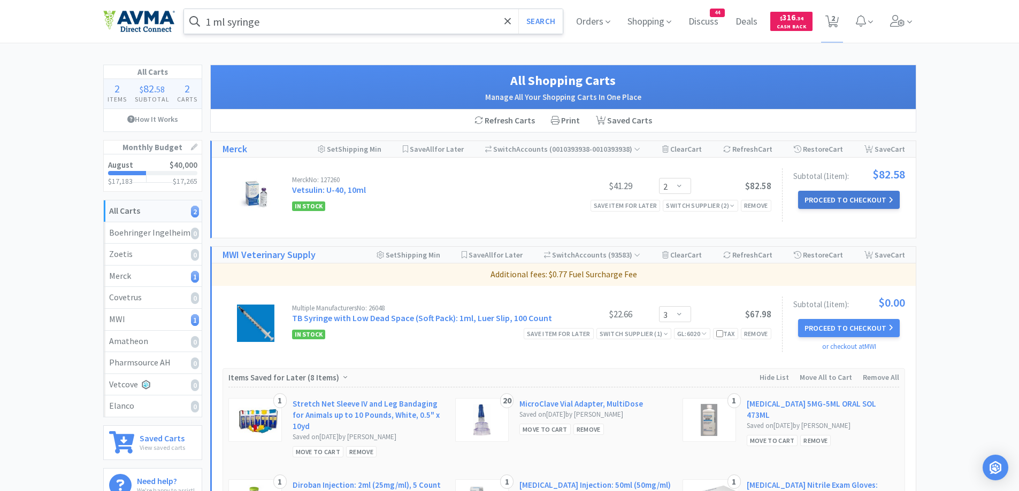
click at [838, 204] on button "Proceed to Checkout" at bounding box center [849, 200] width 102 height 18
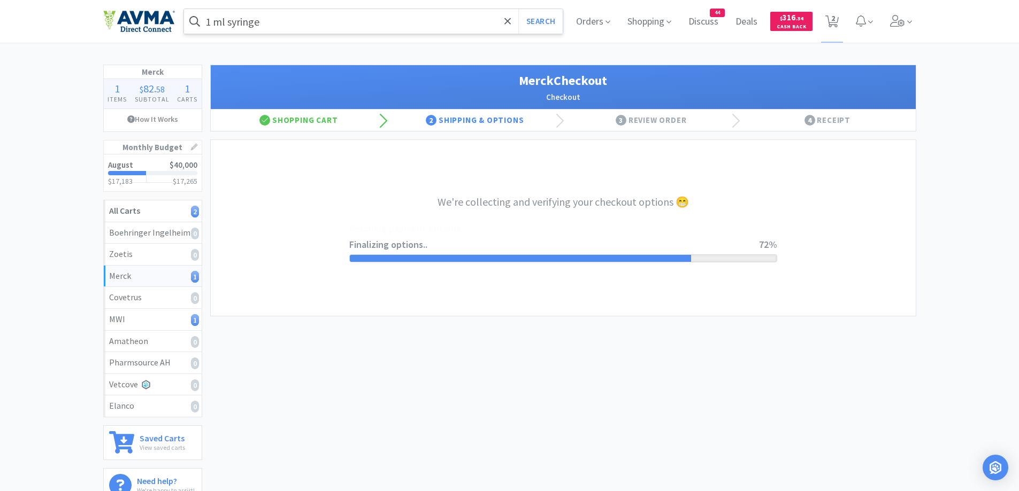
select select "INVOICE"
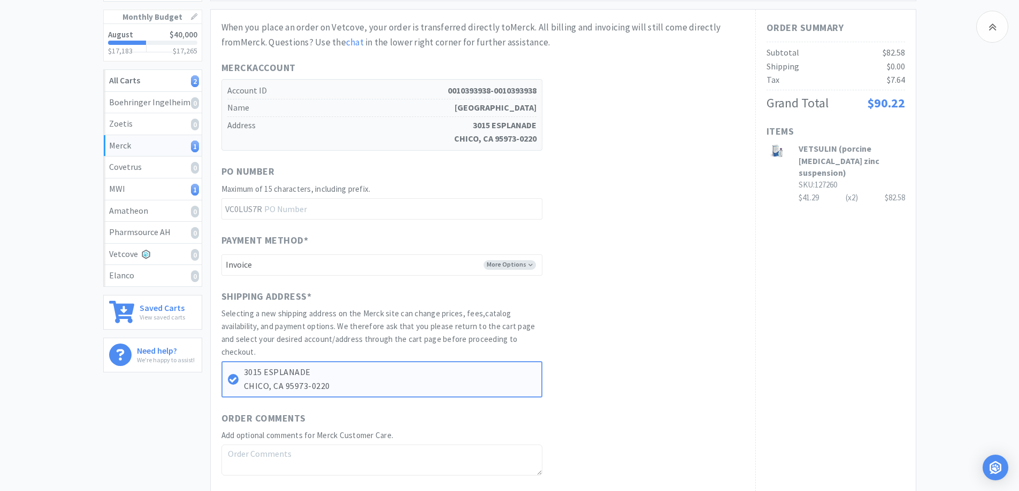
scroll to position [107, 0]
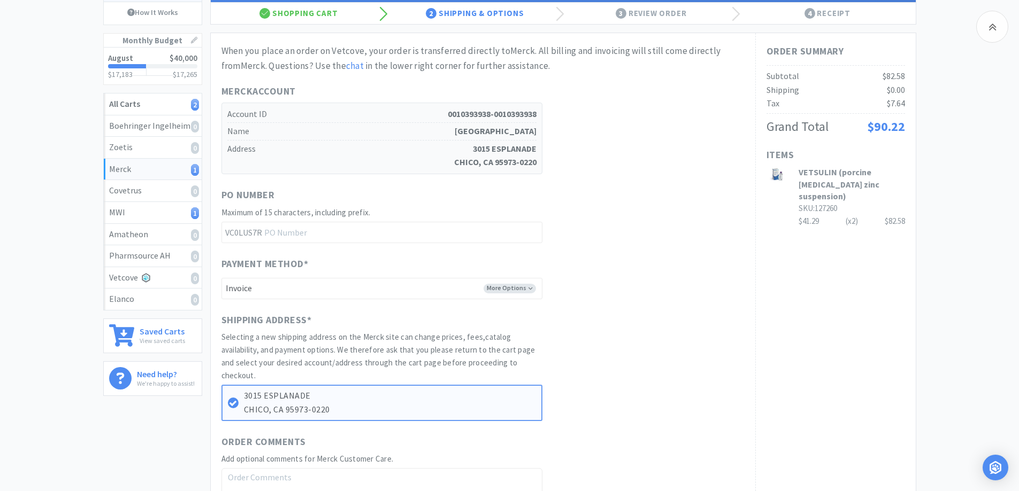
click at [750, 272] on div "When you place an order on Vetcove, your order is transferred directly to Merck…" at bounding box center [483, 278] width 544 height 490
click at [984, 272] on div "Merck 1 Items $ 82 . 58 Subtotal 1 Carts How It Works Monthly Budget August $40…" at bounding box center [509, 272] width 1019 height 628
click at [919, 284] on div "Merck 1 Items $ 82 . 58 Subtotal 1 Carts How It Works Monthly Budget August $40…" at bounding box center [509, 272] width 1019 height 628
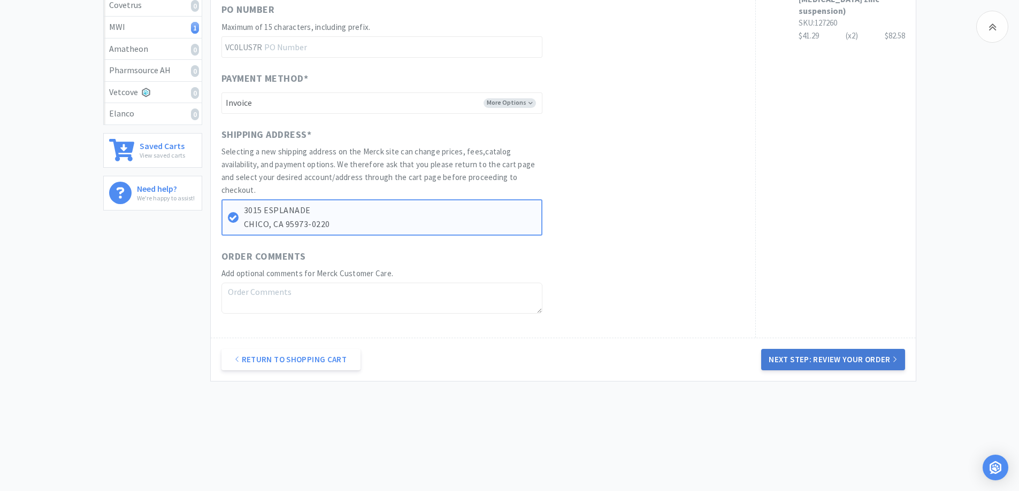
click at [797, 368] on button "Next Step: Review Your Order" at bounding box center [832, 359] width 143 height 21
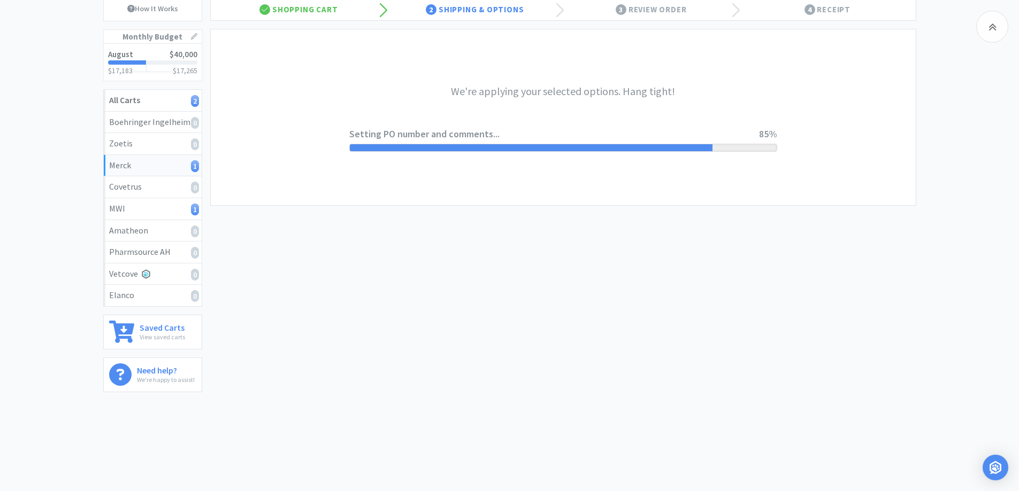
click at [965, 168] on div "Merck 1 Items $ 82 . 58 Subtotal 1 Carts How It Works Monthly Budget August $40…" at bounding box center [509, 177] width 1019 height 446
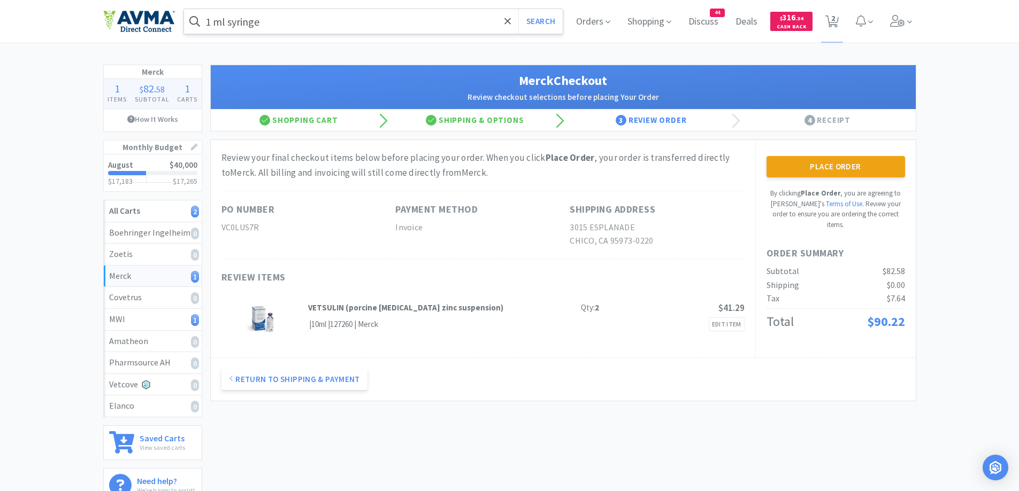
click at [965, 168] on div "Merck 1 Items $ 82 . 58 Subtotal 1 Carts How It Works Monthly Budget August $40…" at bounding box center [509, 288] width 1019 height 446
click at [821, 166] on button "Place Order" at bounding box center [835, 166] width 138 height 21
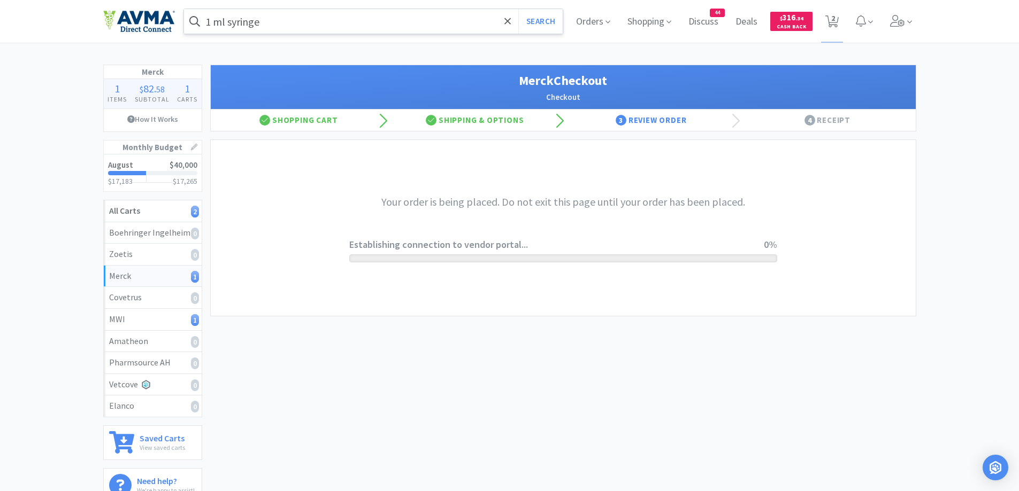
click at [963, 186] on div "Merck 1 Items $ 82 . 58 Subtotal 1 Carts How It Works Monthly Budget August $40…" at bounding box center [509, 288] width 1019 height 446
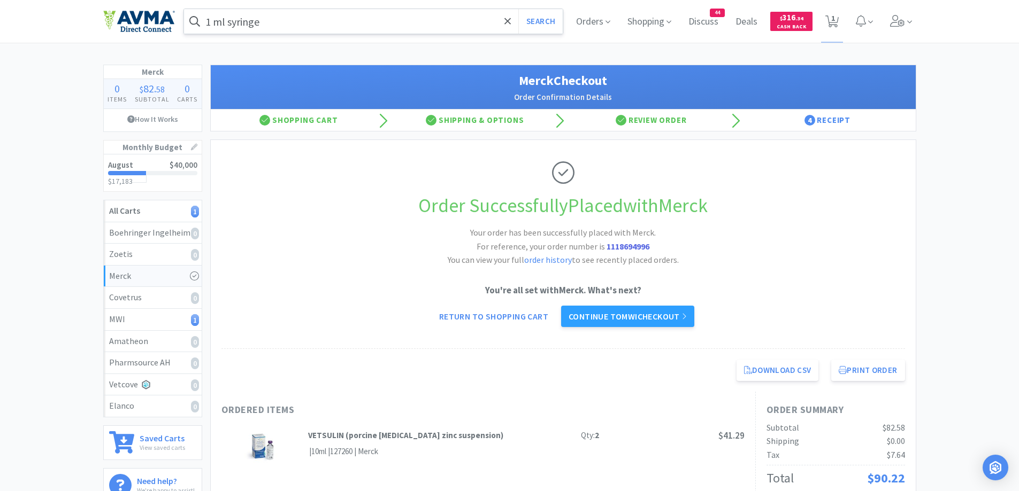
scroll to position [107, 0]
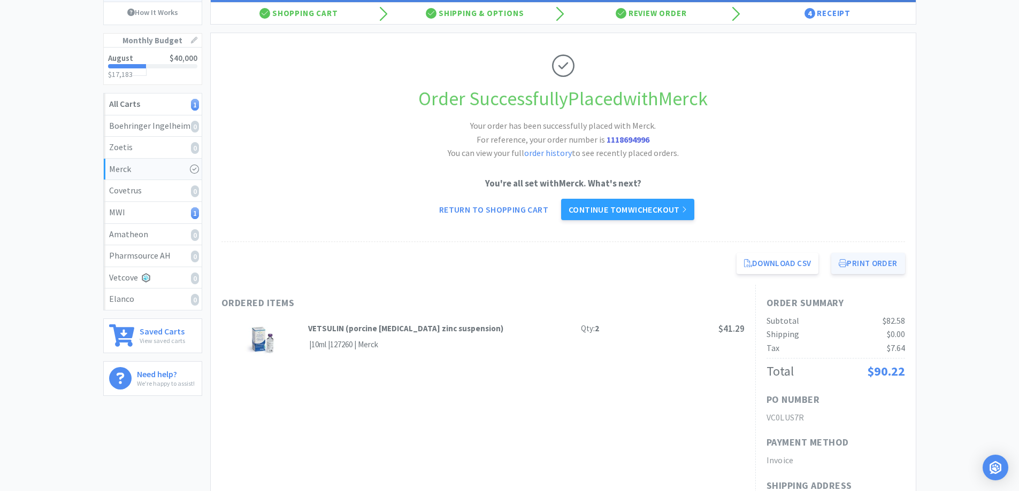
click at [846, 268] on button "Print Order" at bounding box center [867, 263] width 73 height 21
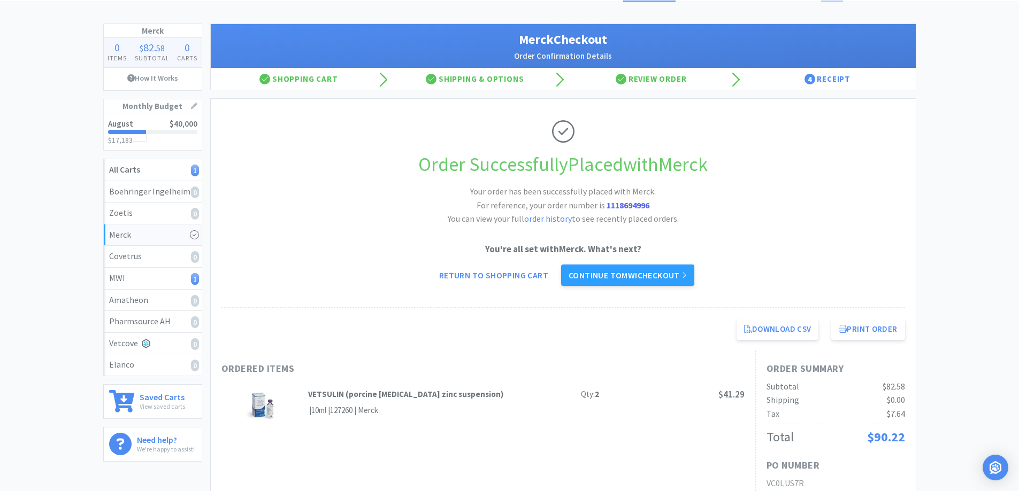
scroll to position [0, 0]
